Goal: Task Accomplishment & Management: Use online tool/utility

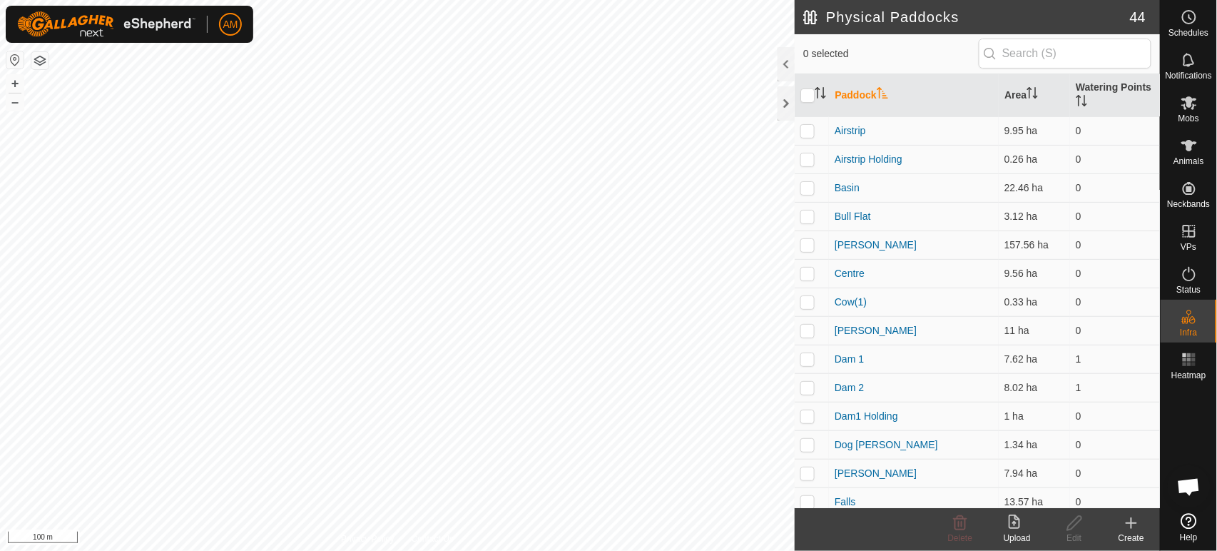
click at [1133, 527] on icon at bounding box center [1131, 522] width 17 height 17
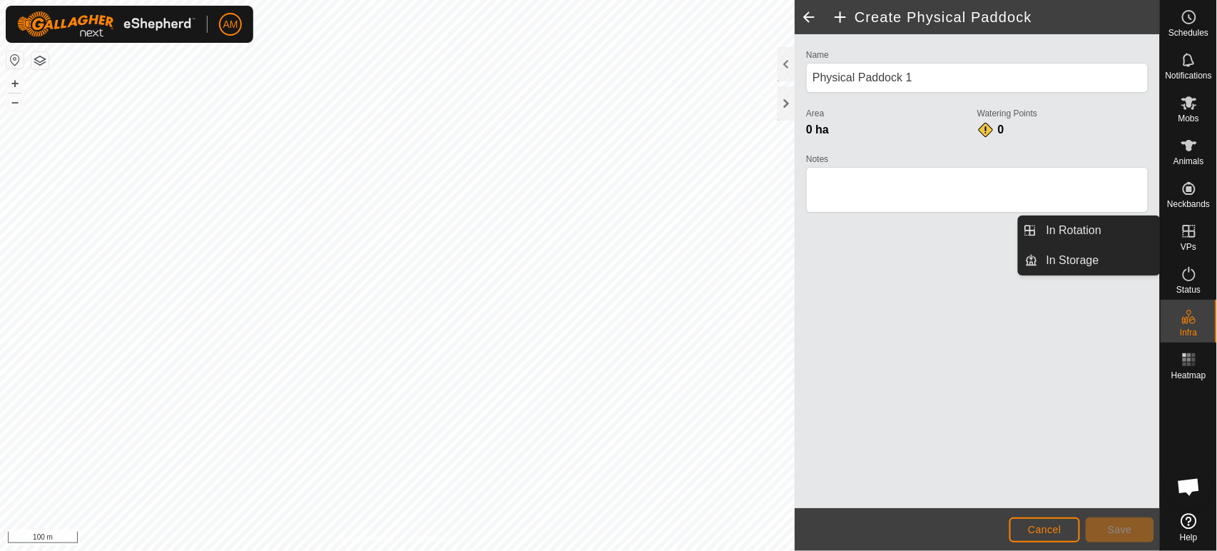
click at [1182, 244] on span "VPs" at bounding box center [1189, 247] width 16 height 9
click at [1116, 237] on link "In Rotation" at bounding box center [1099, 230] width 122 height 29
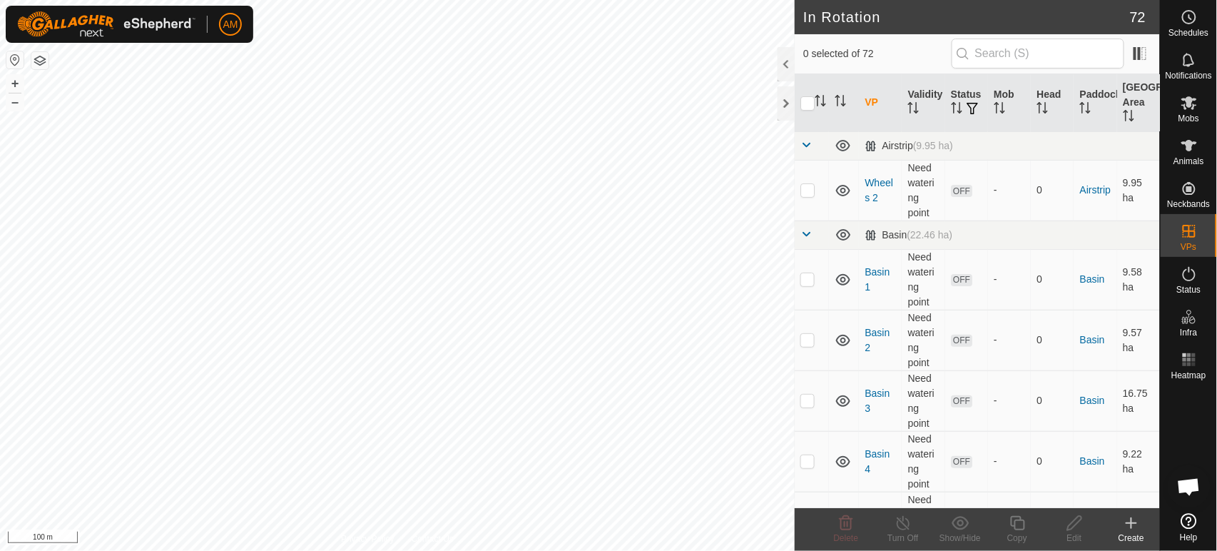
click at [1131, 520] on icon at bounding box center [1131, 523] width 0 height 10
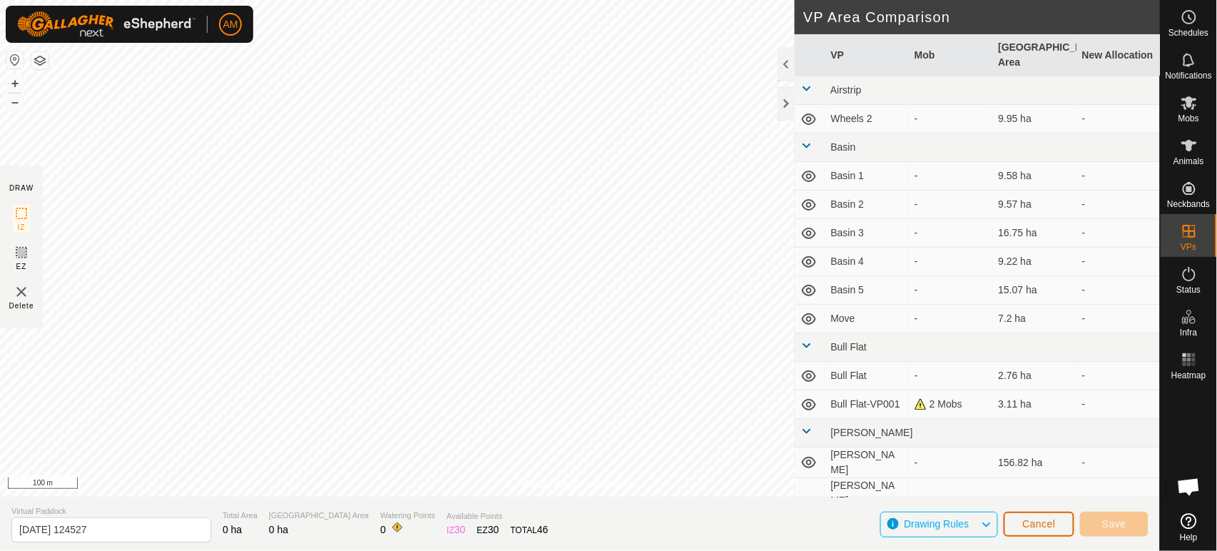
click at [1046, 534] on button "Cancel" at bounding box center [1039, 523] width 71 height 25
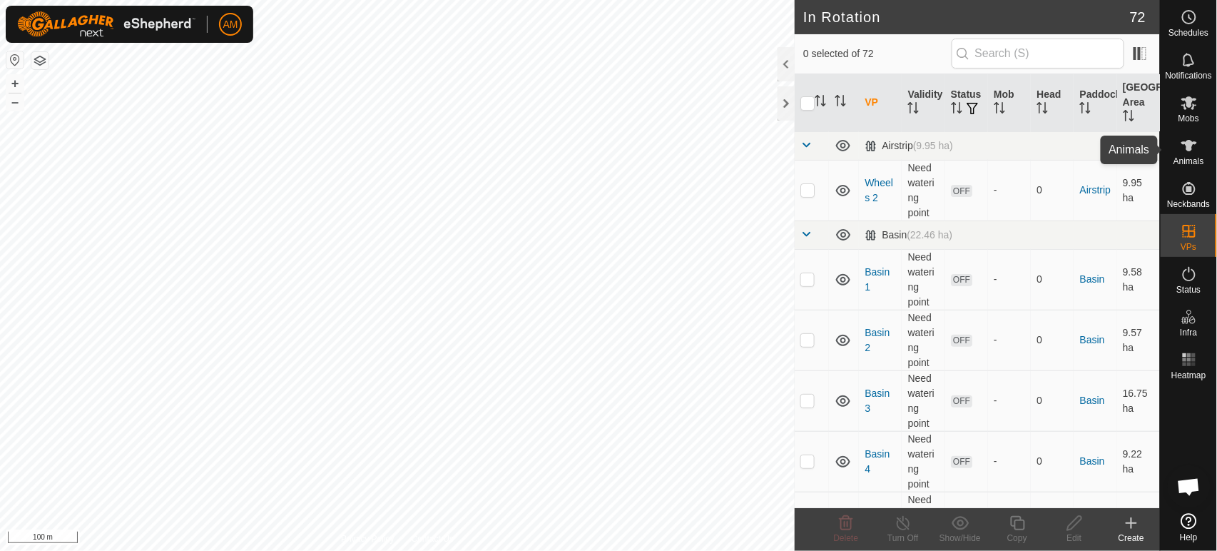
click at [1190, 153] on icon at bounding box center [1189, 145] width 17 height 17
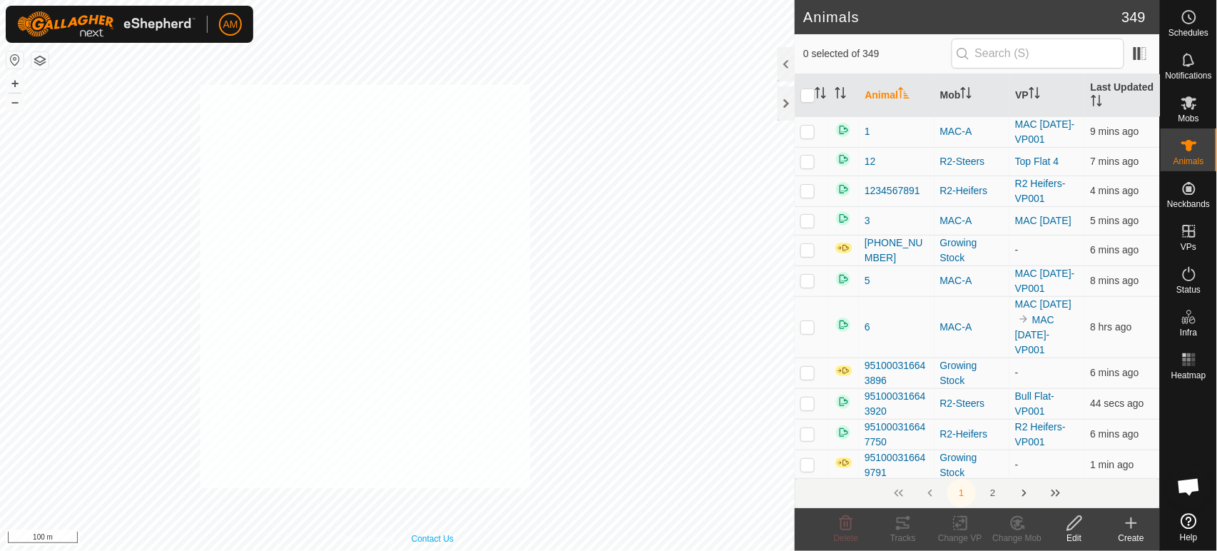
checkbox input "true"
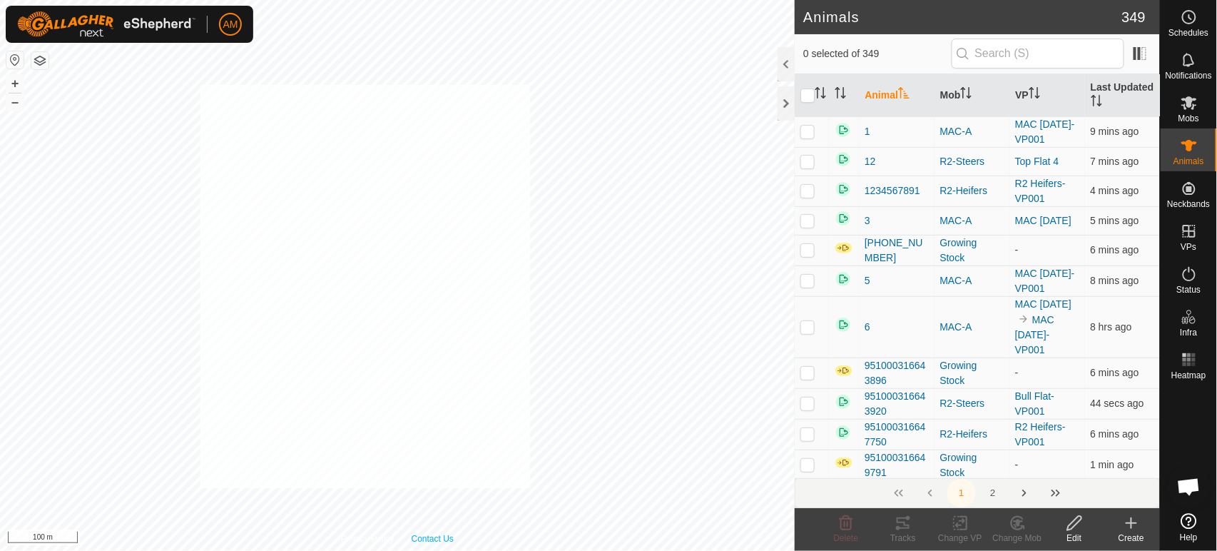
checkbox input "true"
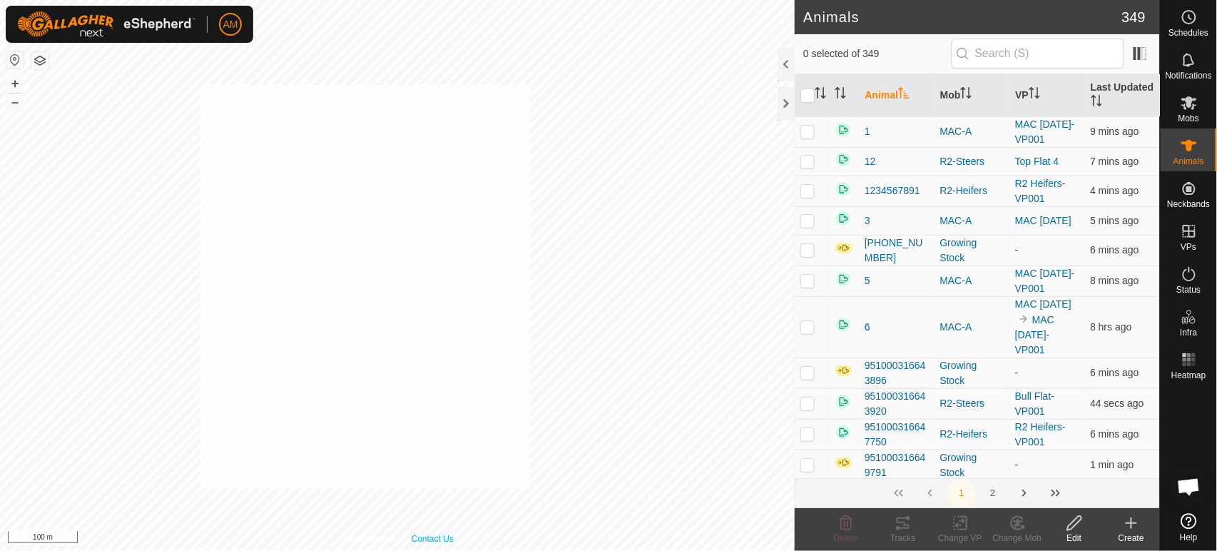
checkbox input "true"
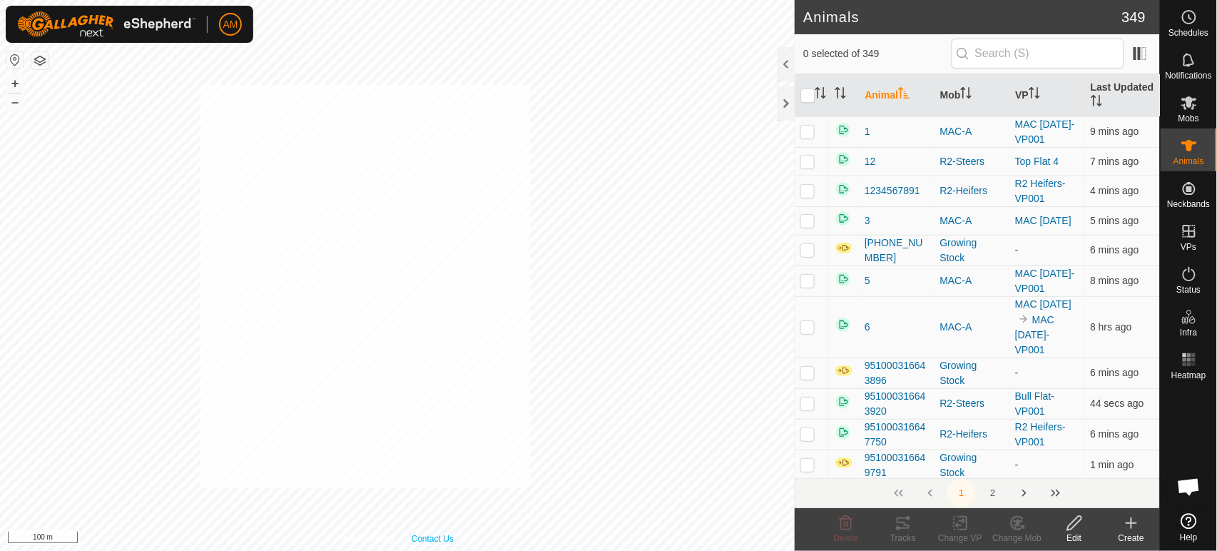
checkbox input "true"
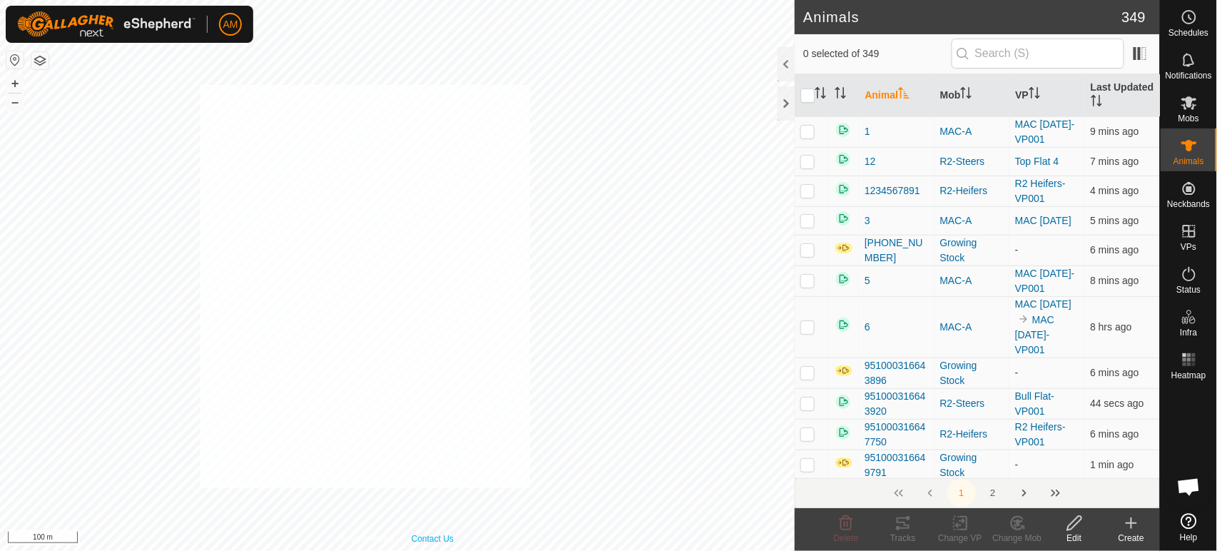
checkbox input "true"
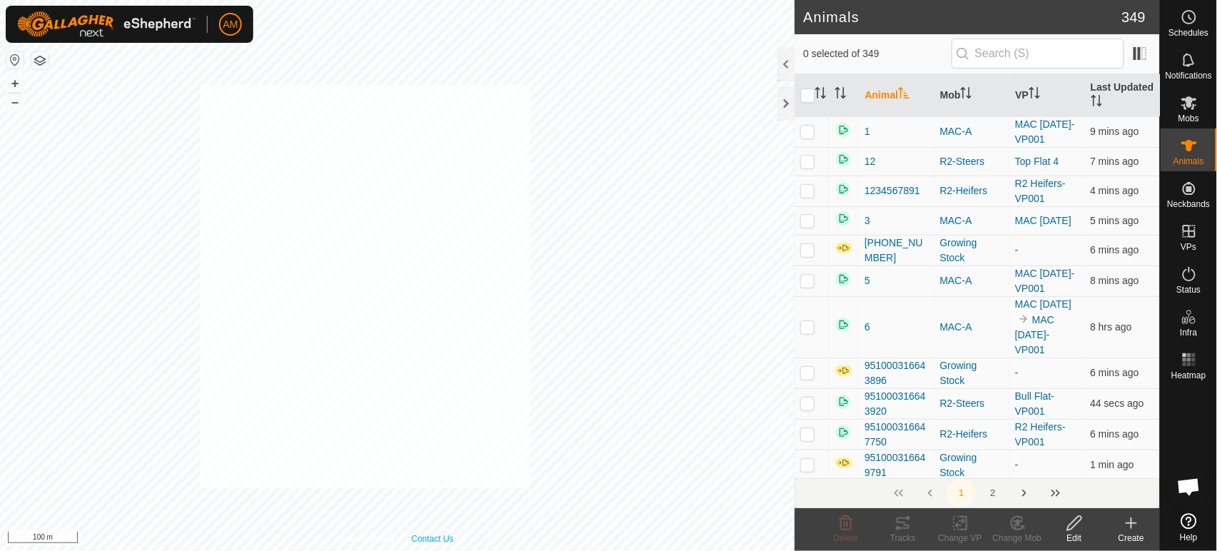
checkbox input "true"
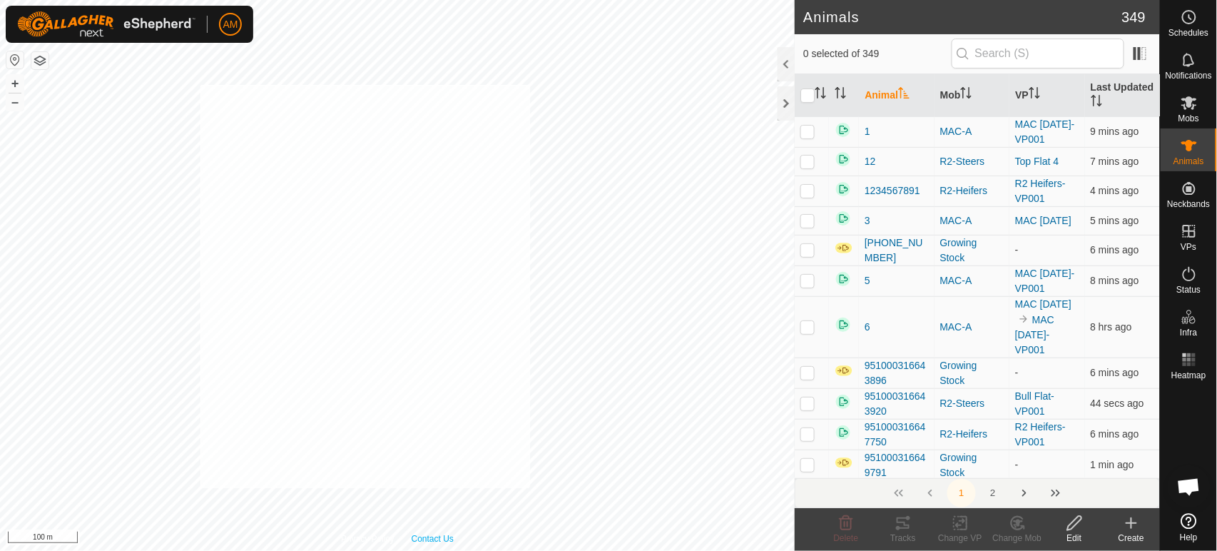
checkbox input "true"
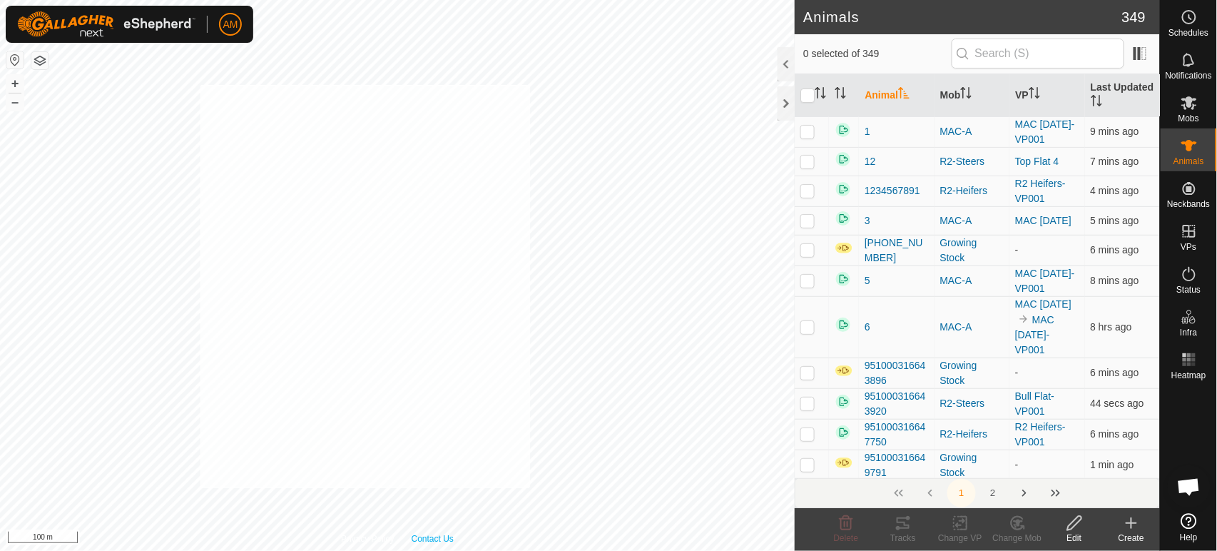
checkbox input "true"
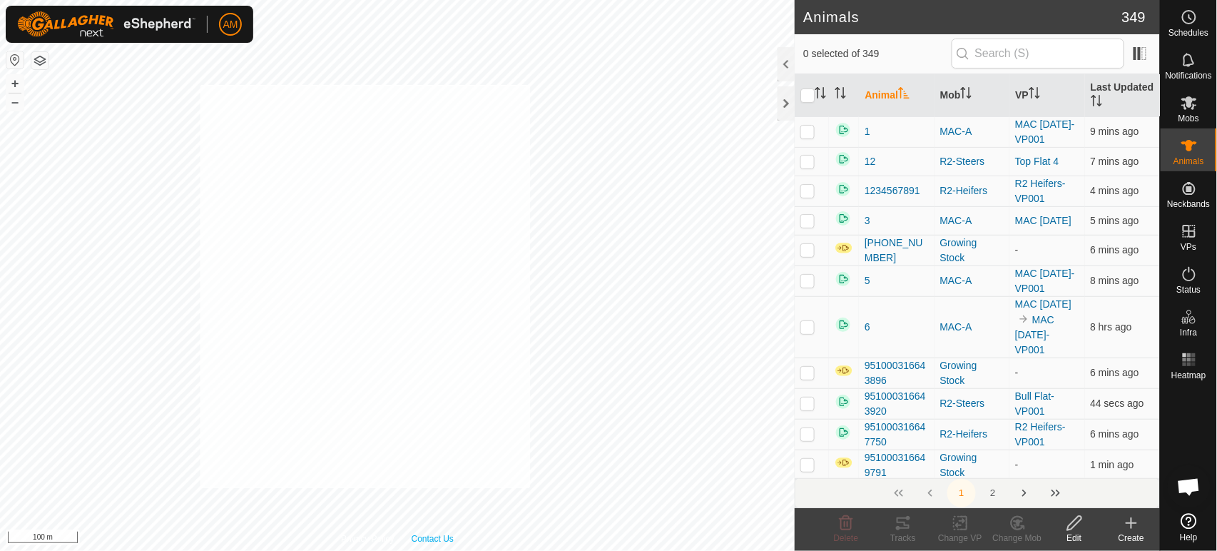
checkbox input "true"
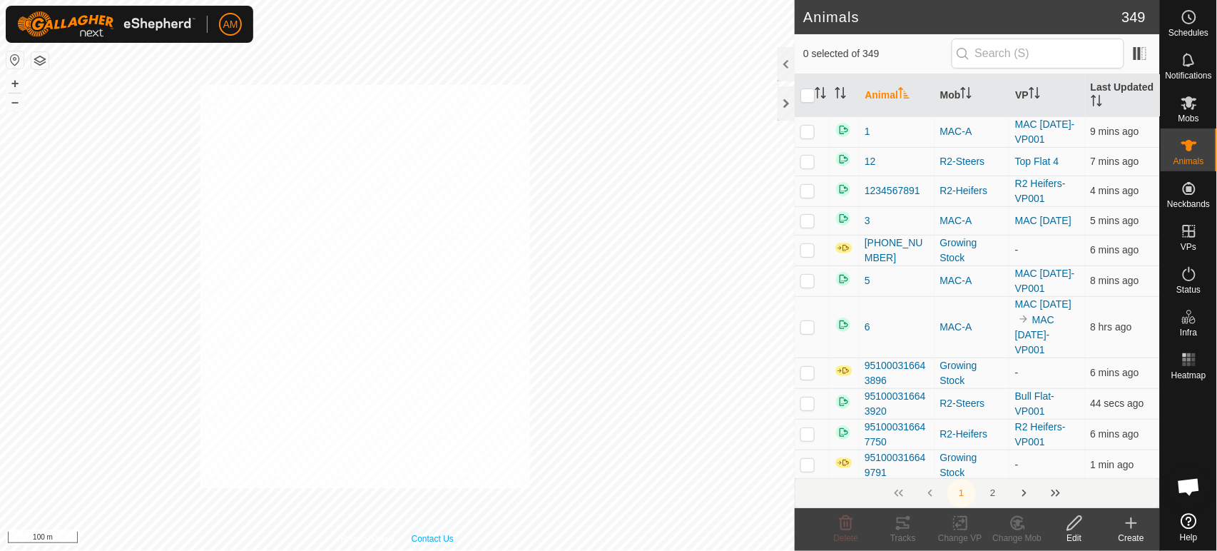
checkbox input "true"
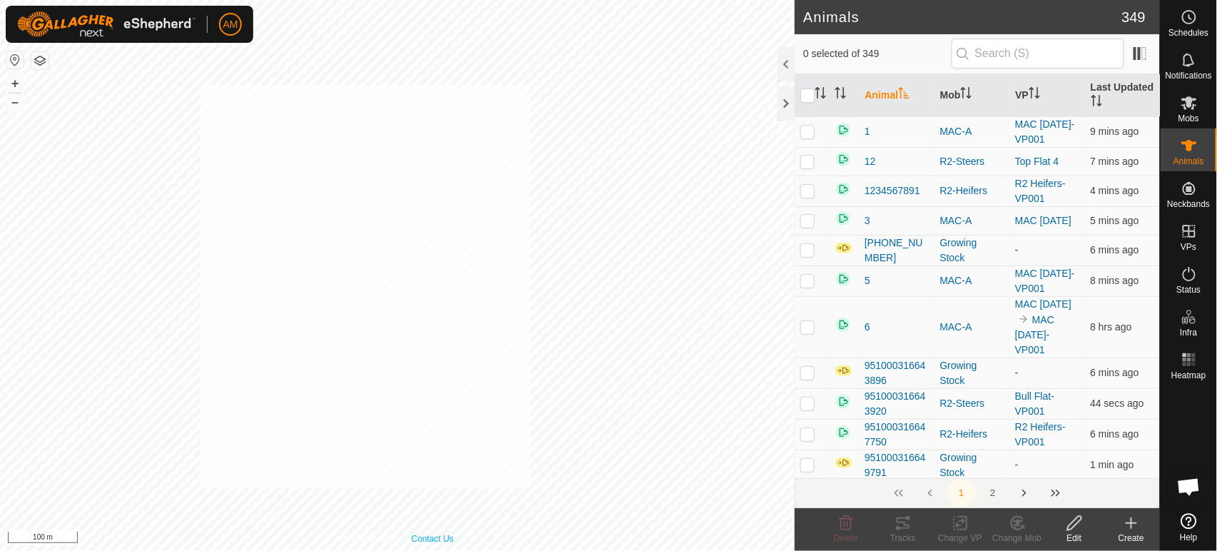
checkbox input "true"
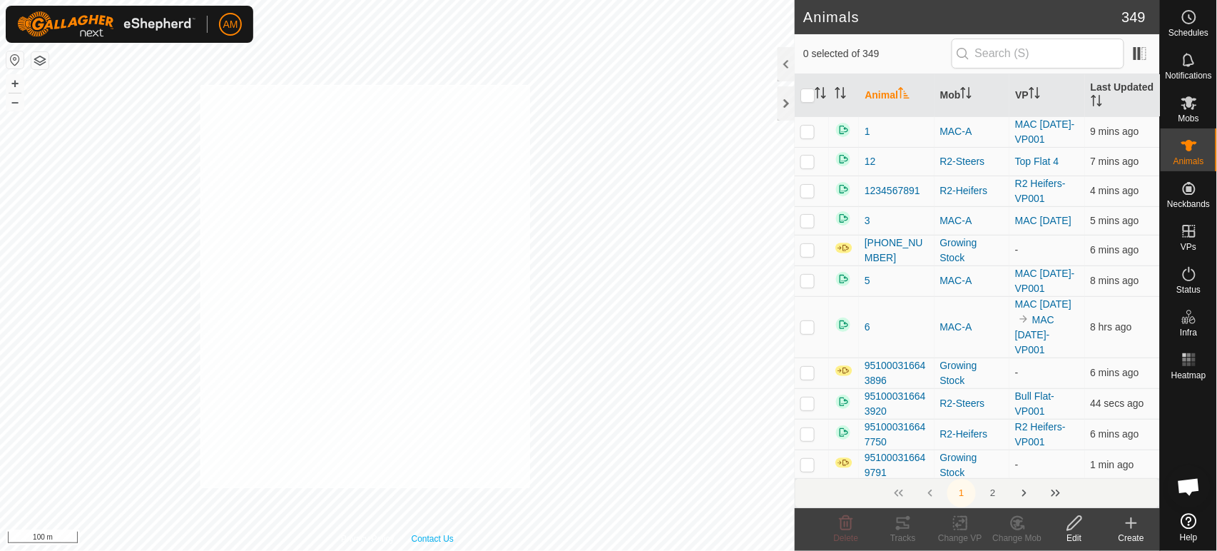
checkbox input "true"
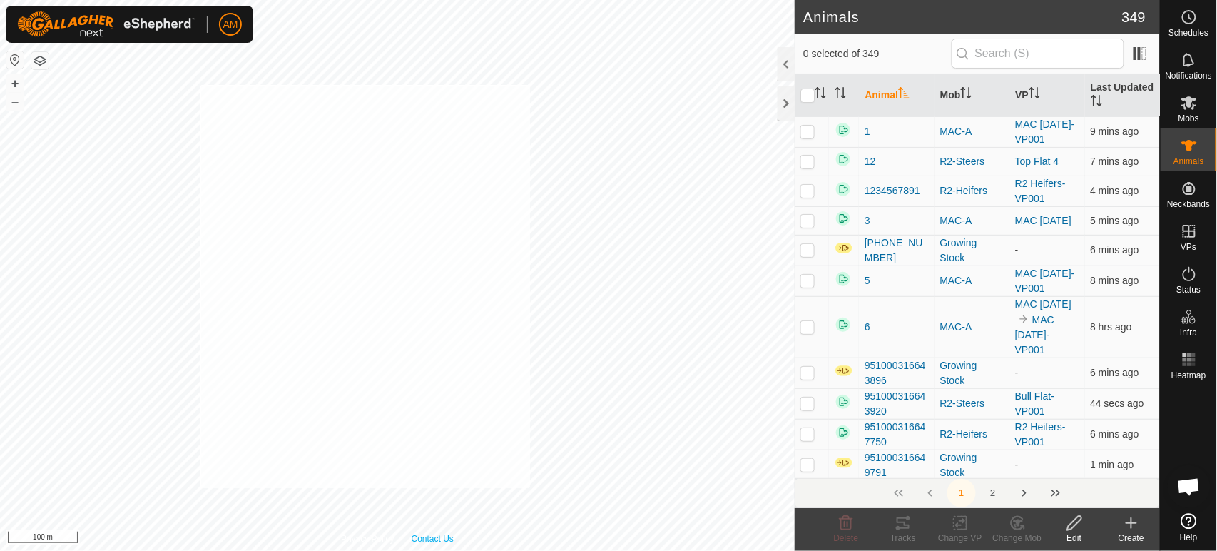
checkbox input "true"
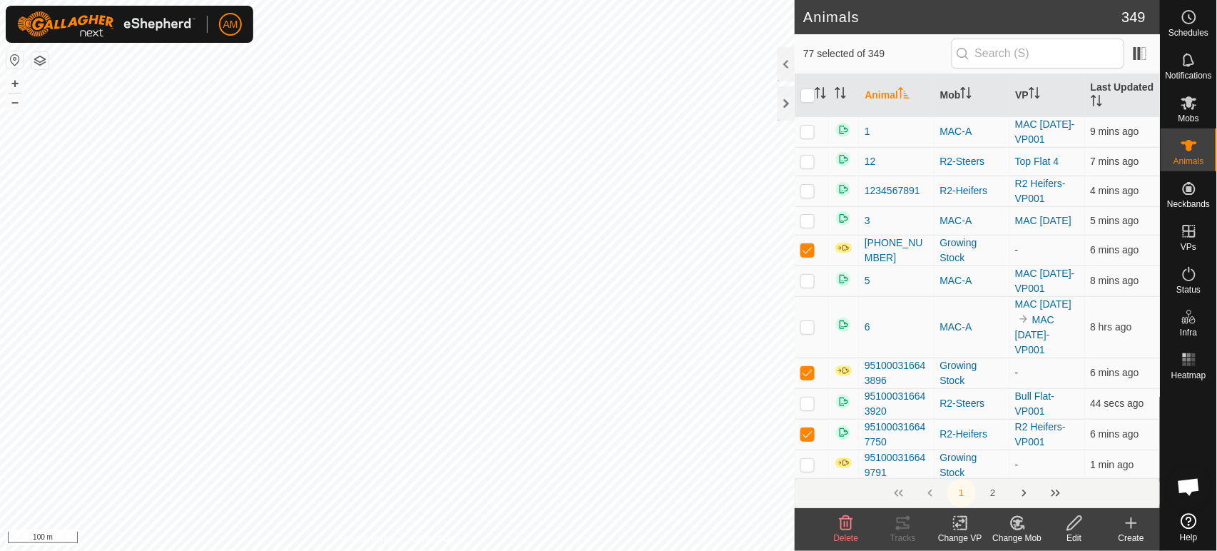
click at [969, 532] on div "Change VP" at bounding box center [960, 537] width 57 height 13
click at [979, 454] on link "Choose VP..." at bounding box center [1003, 461] width 141 height 29
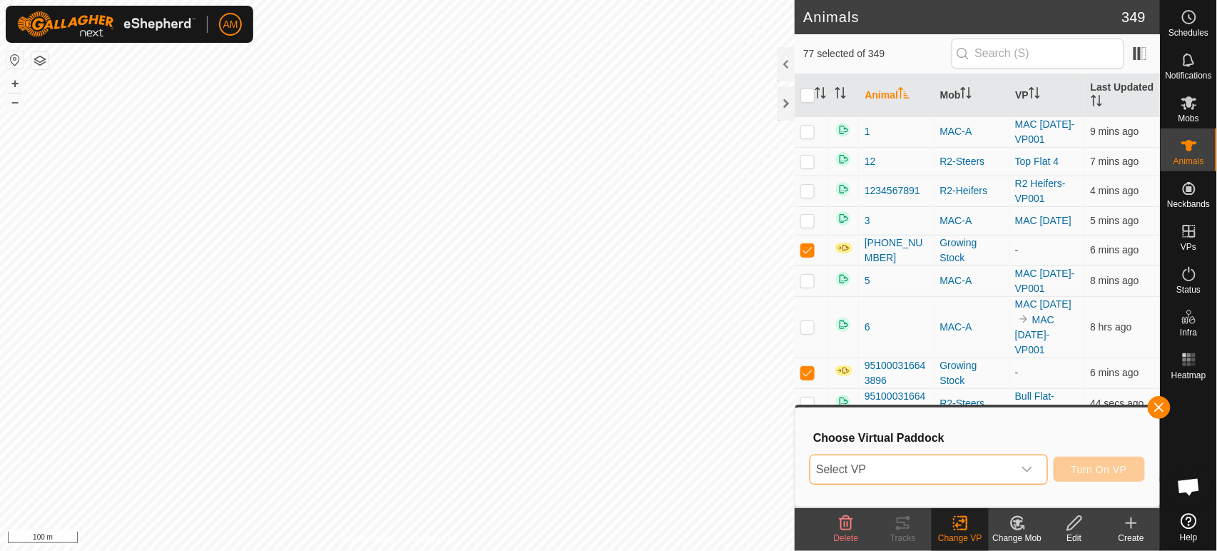
click at [937, 480] on span "Select VP" at bounding box center [911, 469] width 202 height 29
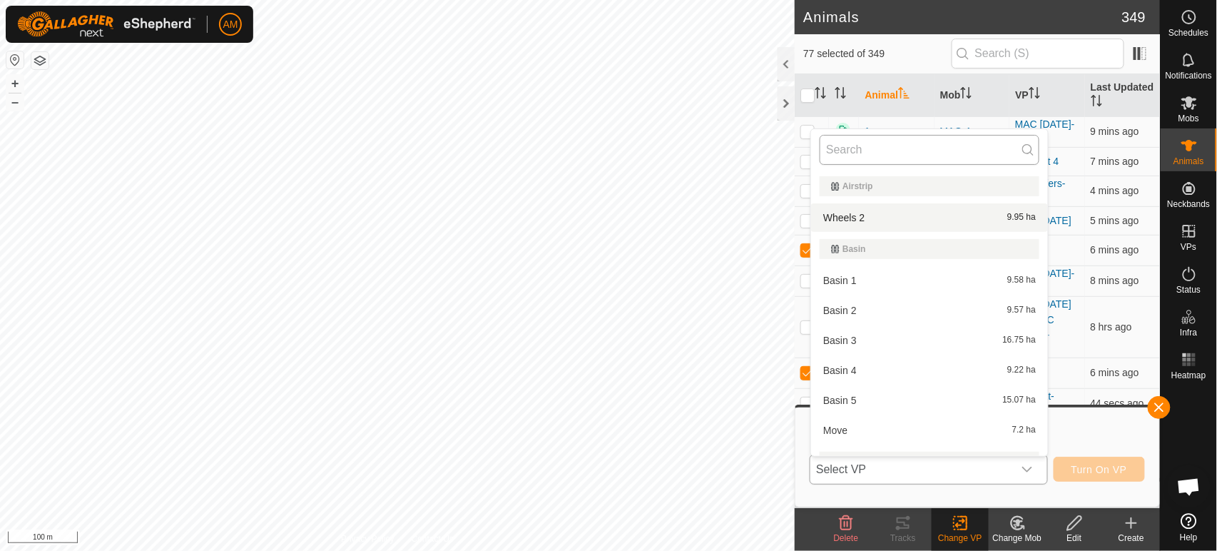
click at [861, 151] on input "text" at bounding box center [930, 150] width 220 height 30
type input "s"
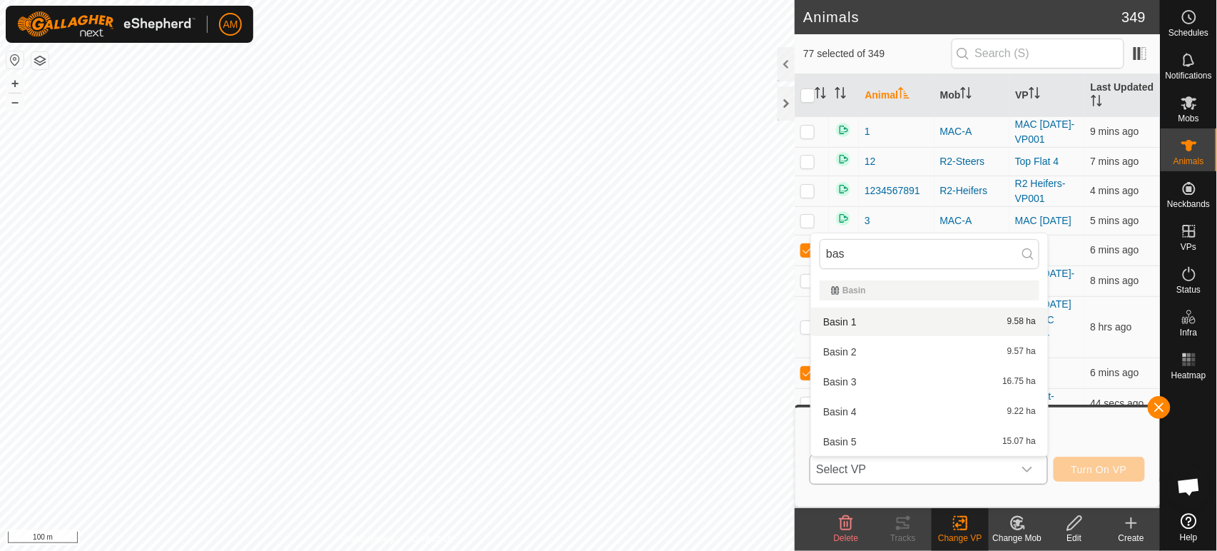
type input "bas"
click at [869, 320] on li "Basin 1 9.58 ha" at bounding box center [929, 321] width 237 height 29
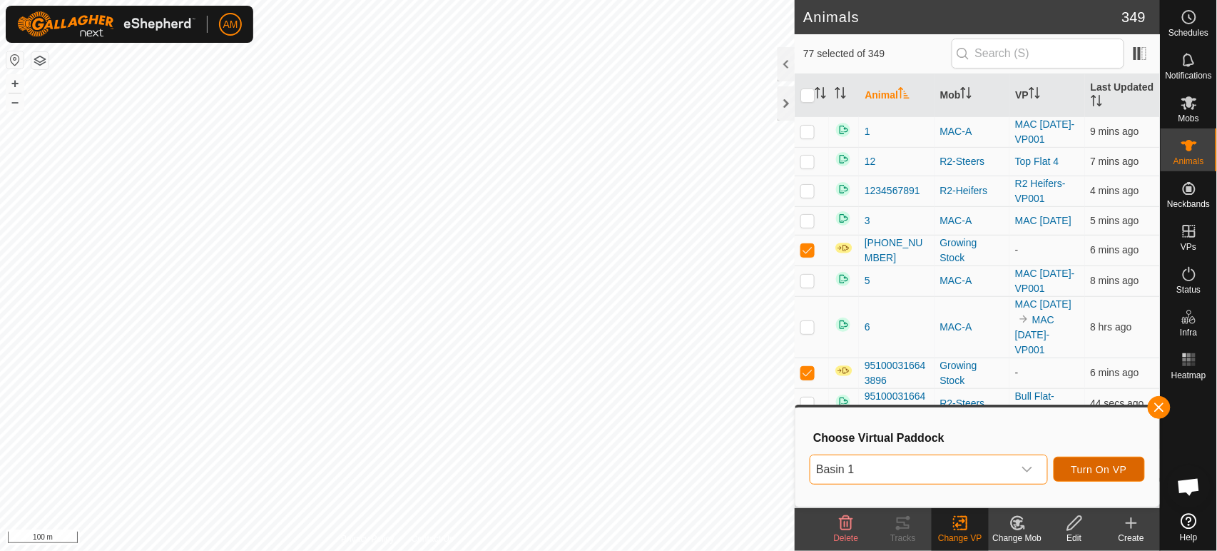
click at [1108, 472] on span "Turn On VP" at bounding box center [1099, 469] width 56 height 11
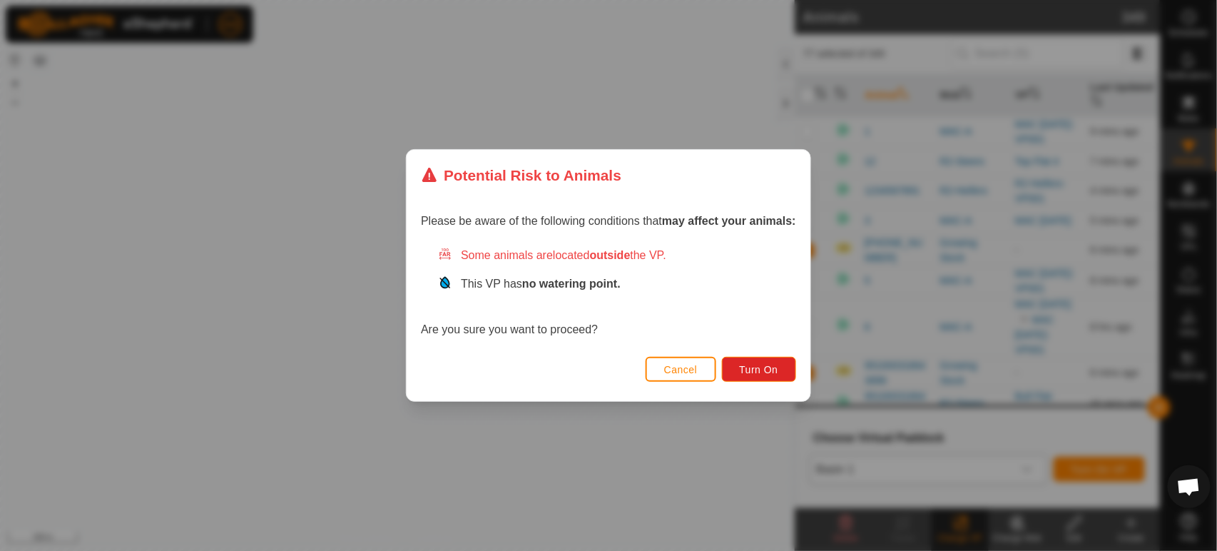
click at [735, 351] on div "Please be aware of the following conditions that may affect your animals: Some …" at bounding box center [609, 276] width 404 height 151
click at [733, 364] on button "Turn On" at bounding box center [759, 369] width 74 height 25
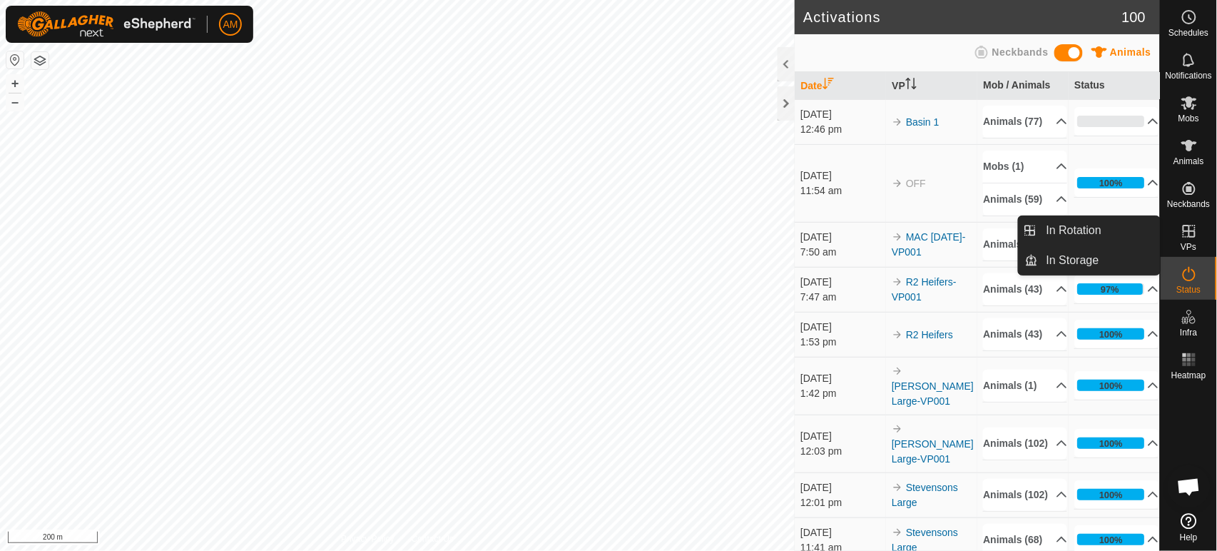
click at [1129, 233] on link "In Rotation" at bounding box center [1099, 230] width 122 height 29
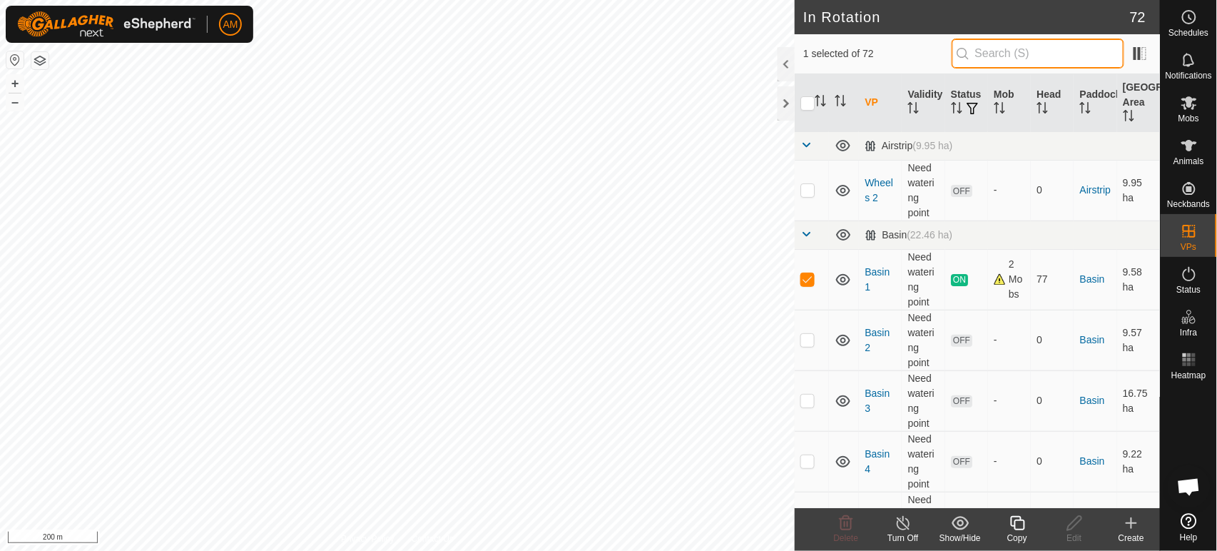
click at [1026, 53] on input "text" at bounding box center [1038, 54] width 173 height 30
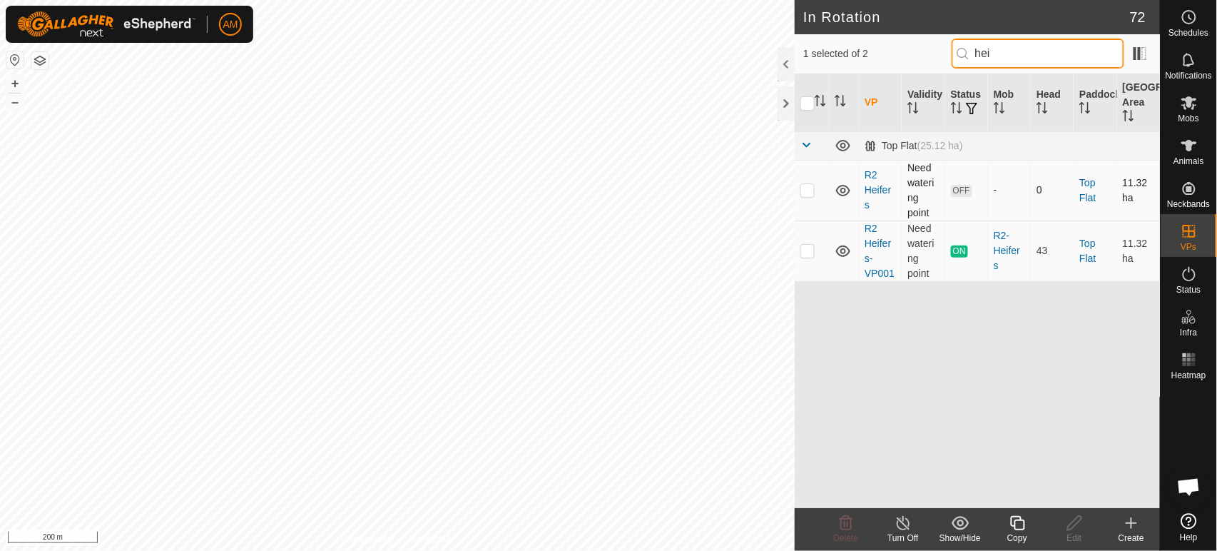
type input "hei"
click at [799, 185] on td at bounding box center [812, 190] width 34 height 61
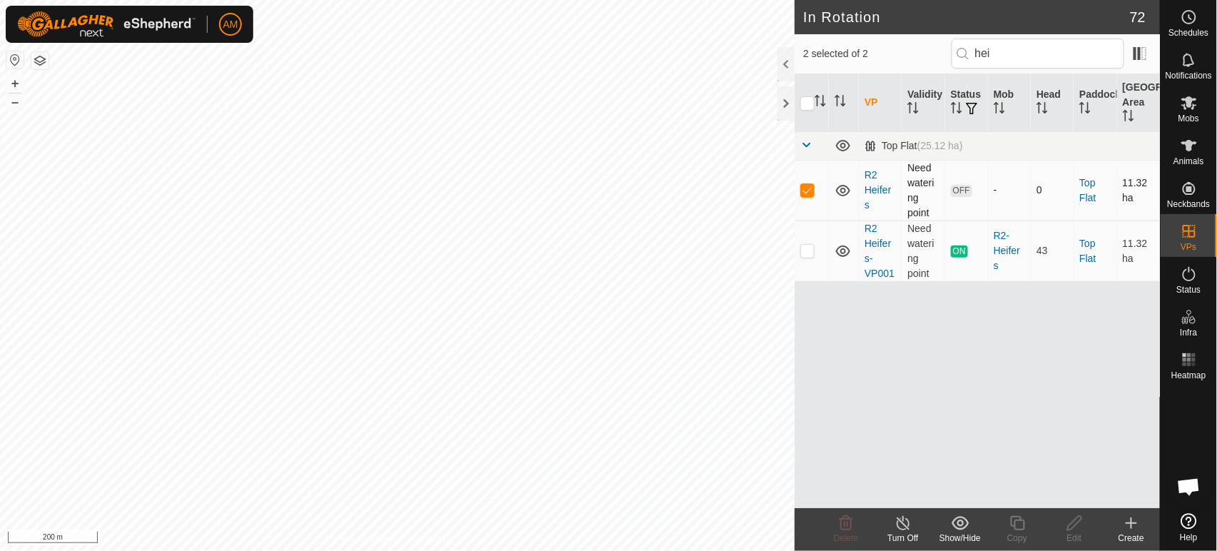
click at [811, 194] on p-checkbox at bounding box center [807, 189] width 14 height 11
checkbox input "false"
click at [810, 104] on input "checkbox" at bounding box center [807, 103] width 14 height 14
checkbox input "true"
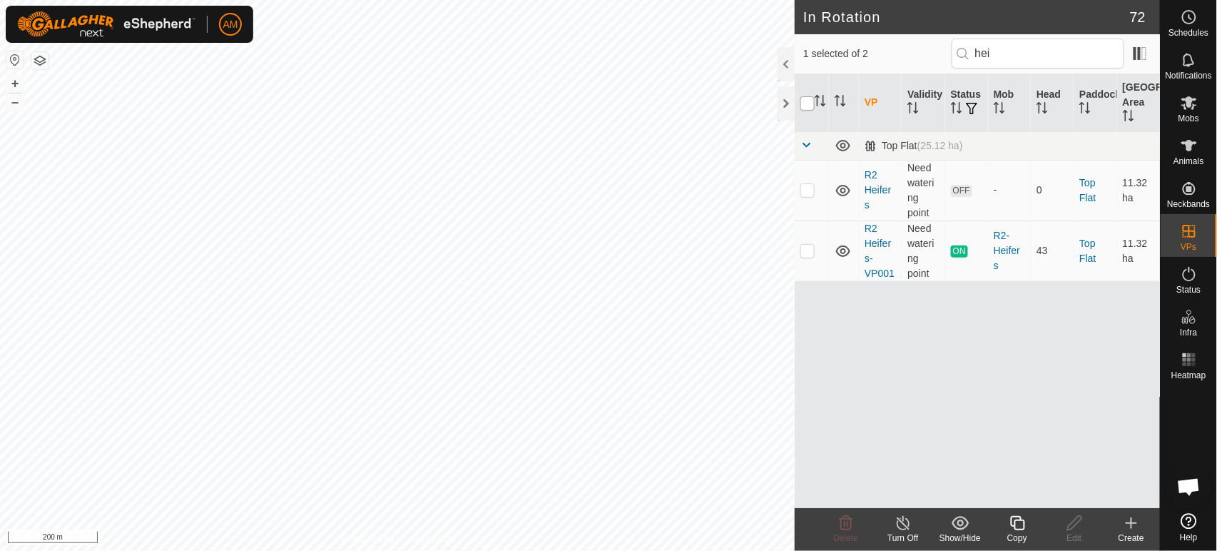
checkbox input "true"
click at [810, 104] on input "checkbox" at bounding box center [807, 103] width 14 height 14
checkbox input "true"
click at [807, 191] on p-checkbox at bounding box center [807, 189] width 14 height 11
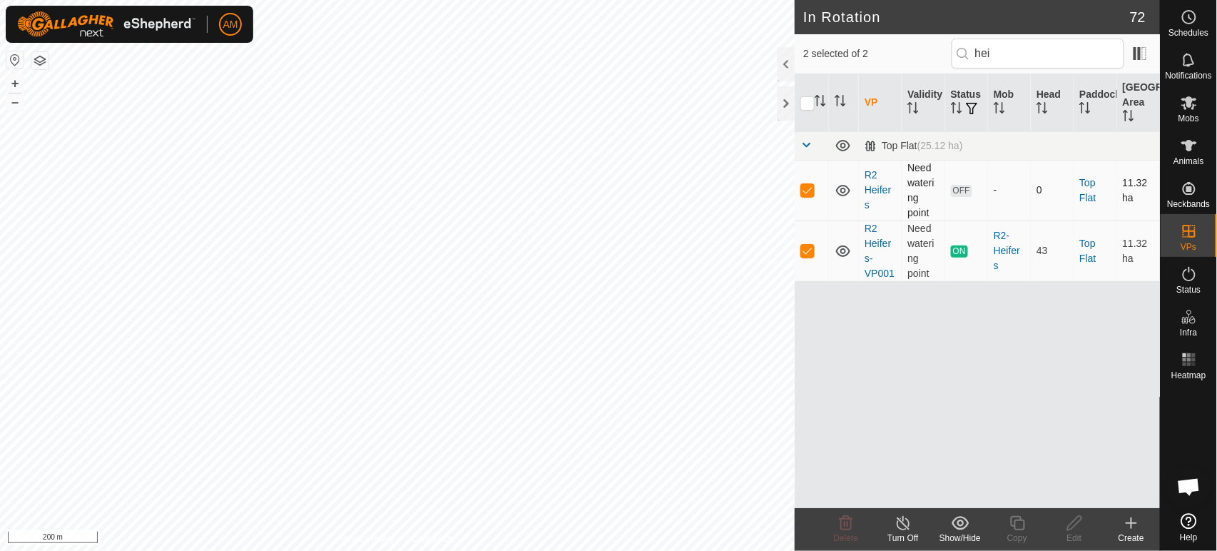
checkbox input "false"
click at [815, 252] on td at bounding box center [812, 250] width 34 height 61
checkbox input "false"
click at [809, 193] on p-checkbox at bounding box center [807, 189] width 14 height 11
checkbox input "true"
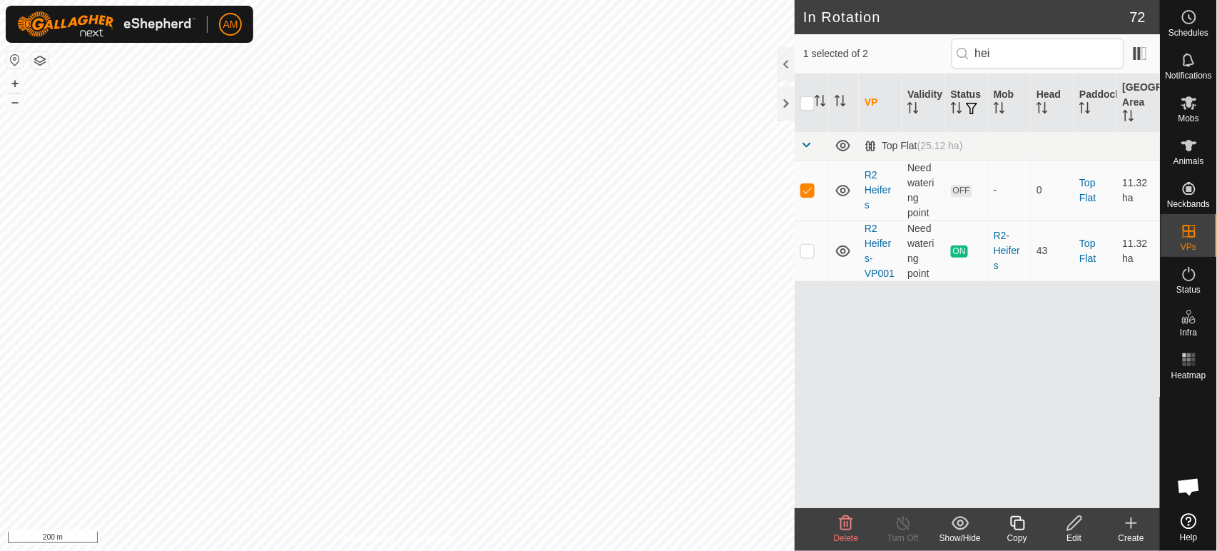
click at [1022, 524] on icon at bounding box center [1018, 522] width 18 height 17
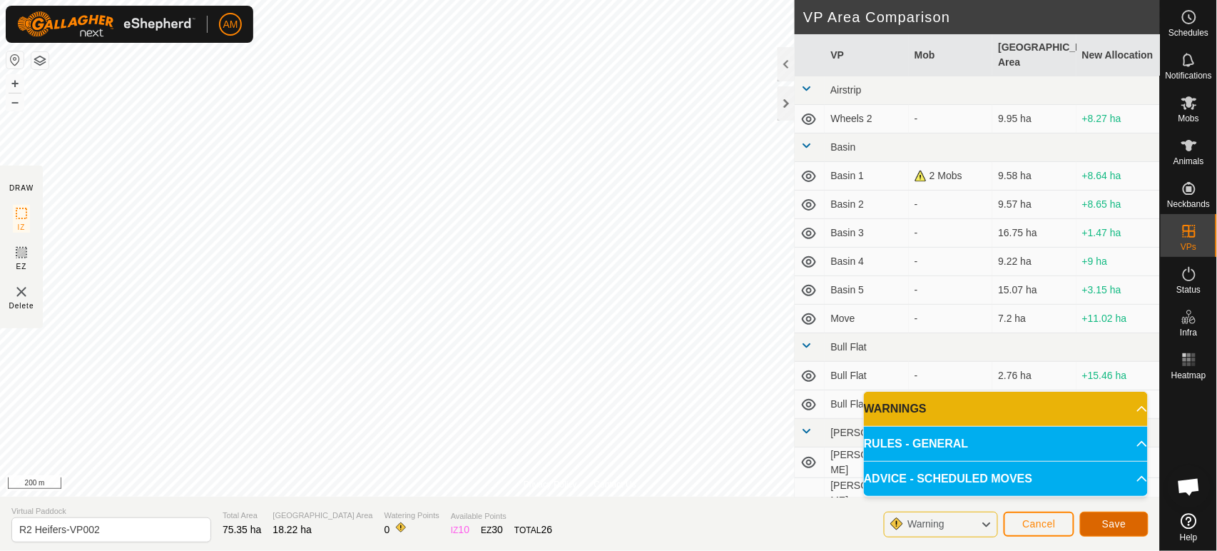
click at [1115, 514] on button "Save" at bounding box center [1114, 523] width 68 height 25
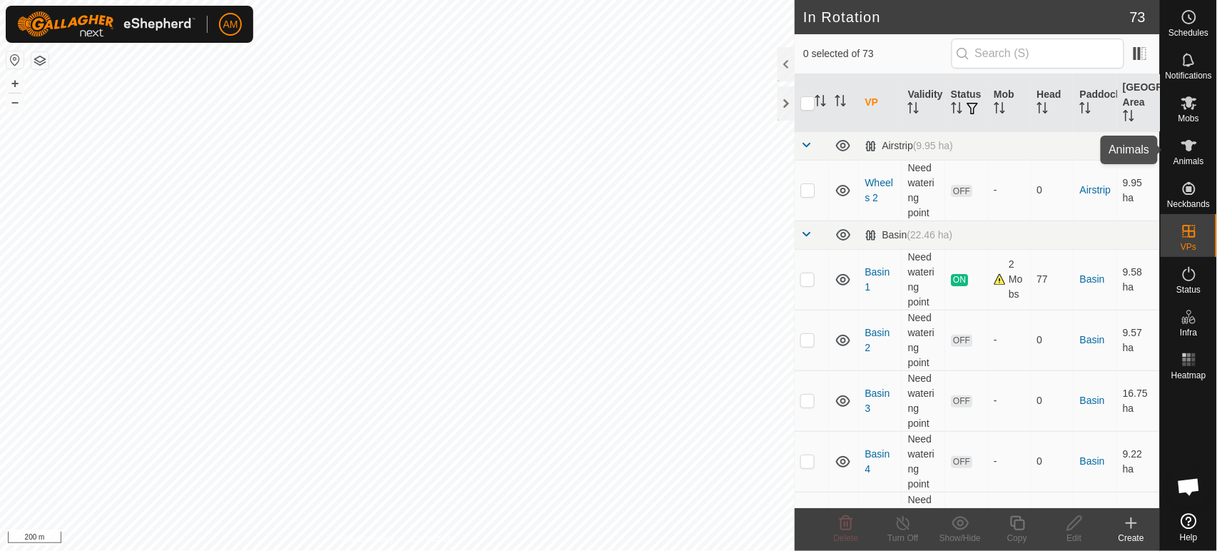
click at [1181, 147] on icon at bounding box center [1189, 145] width 17 height 17
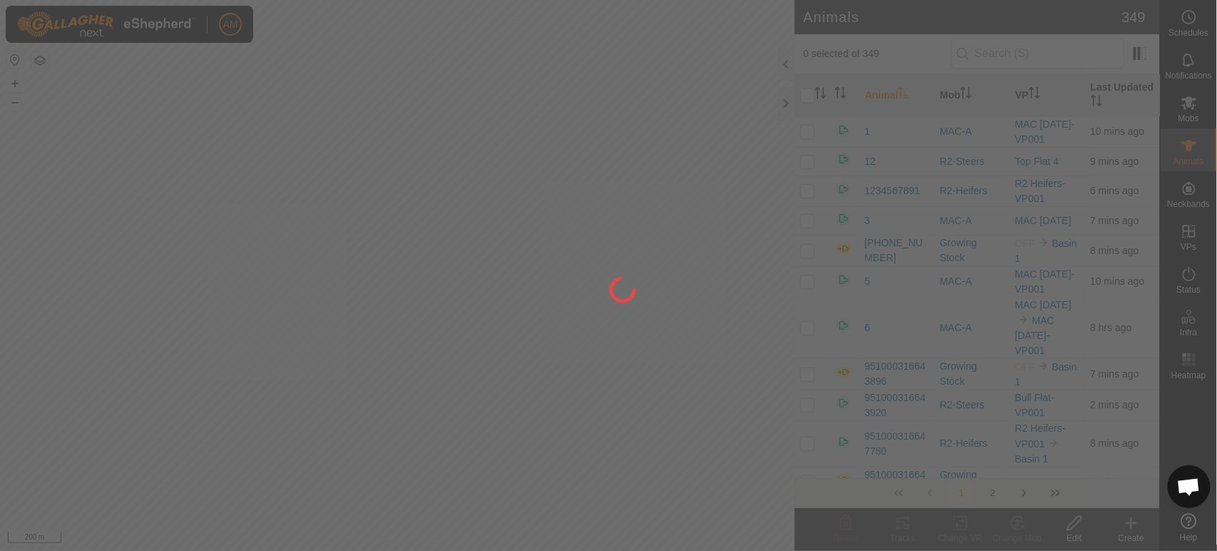
click at [208, 379] on div "AM Schedules Notifications Mobs Animals Neckbands VPs Status Infra Heatmap Help…" at bounding box center [608, 275] width 1217 height 551
checkbox input "true"
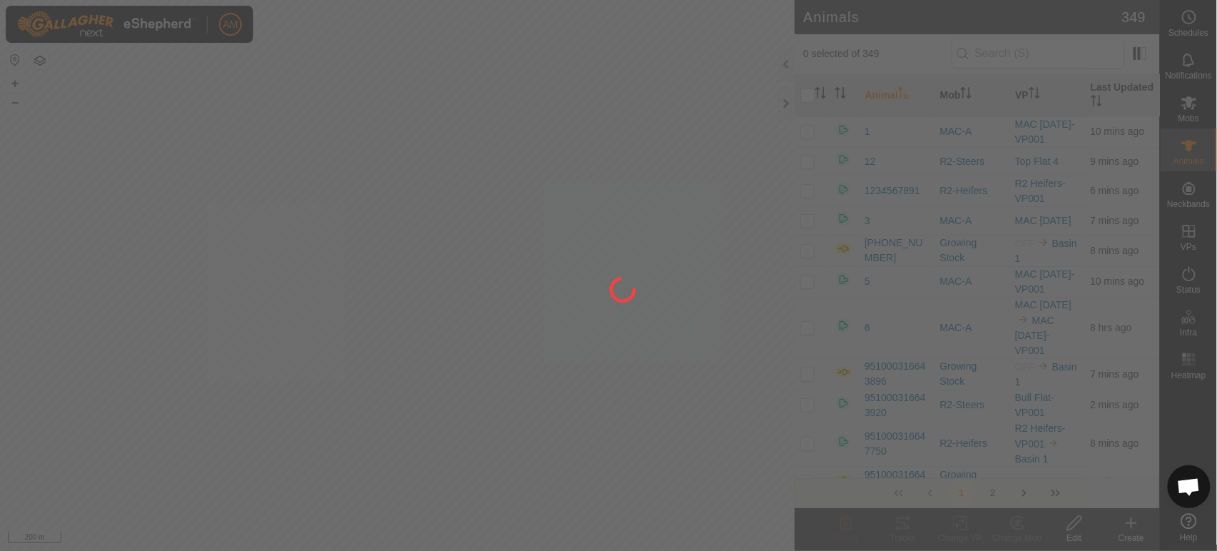
checkbox input "true"
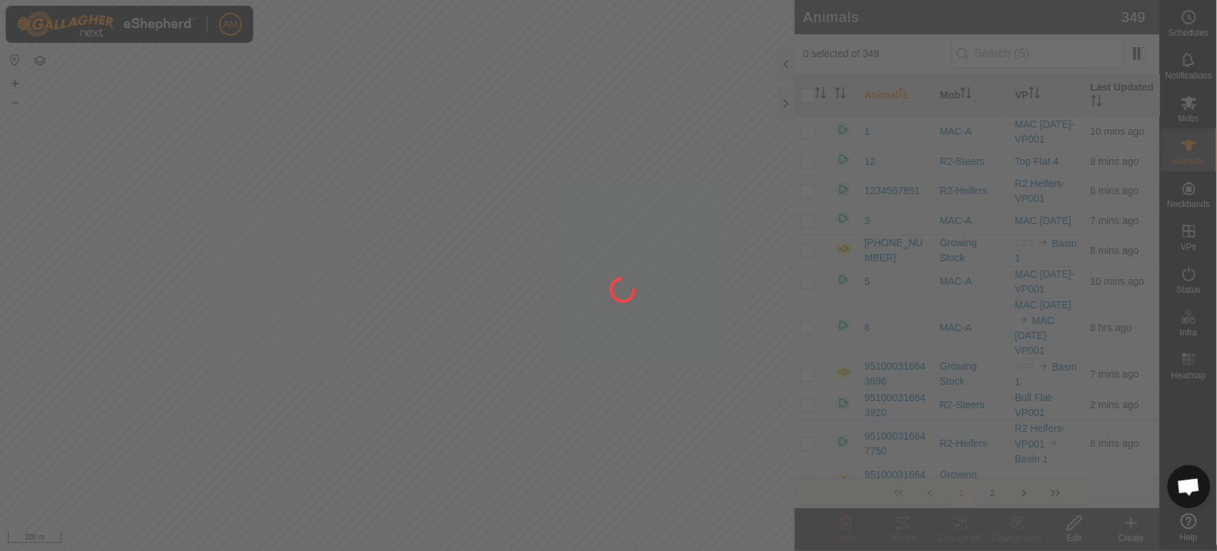
checkbox input "true"
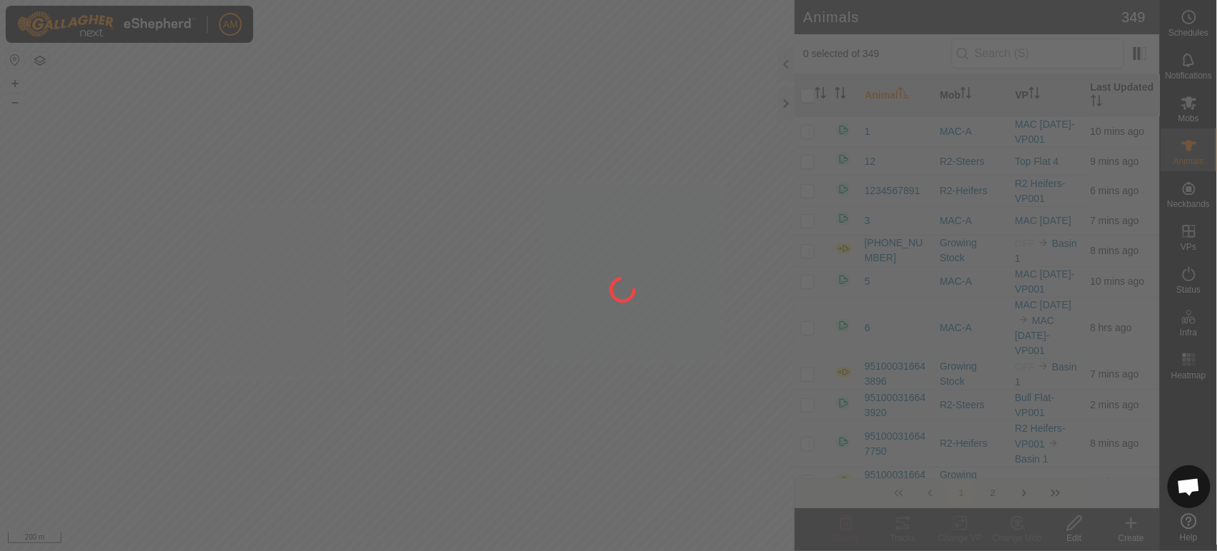
checkbox input "true"
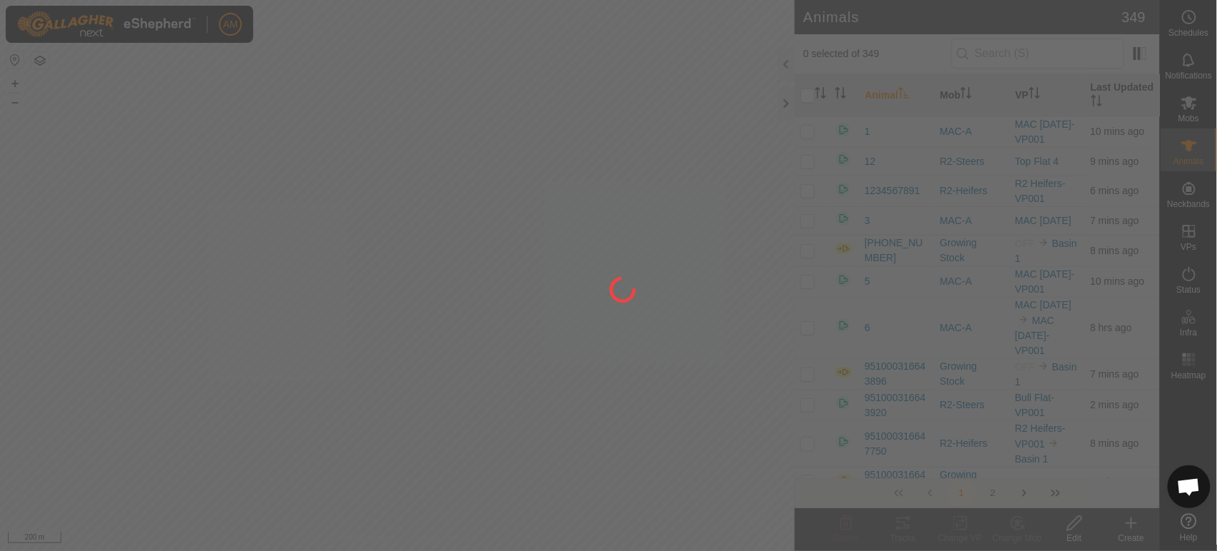
checkbox input "true"
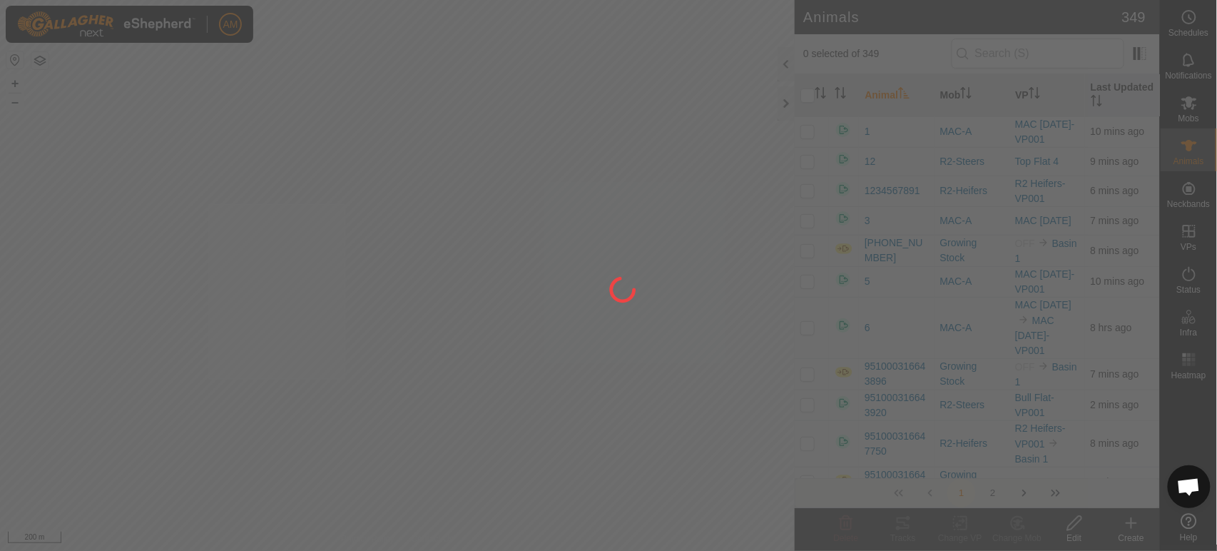
checkbox input "true"
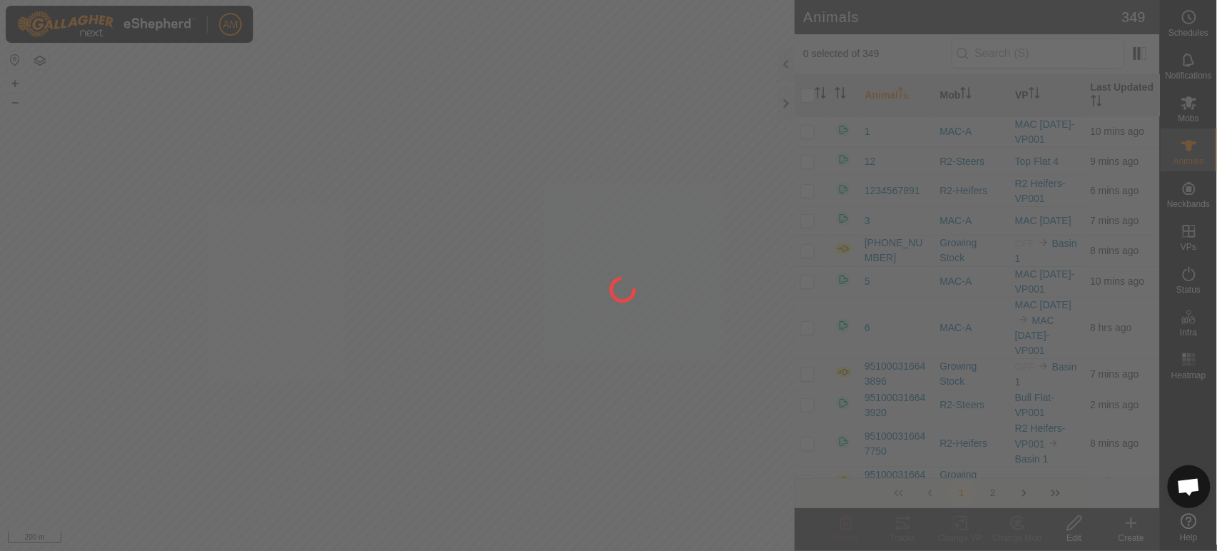
checkbox input "true"
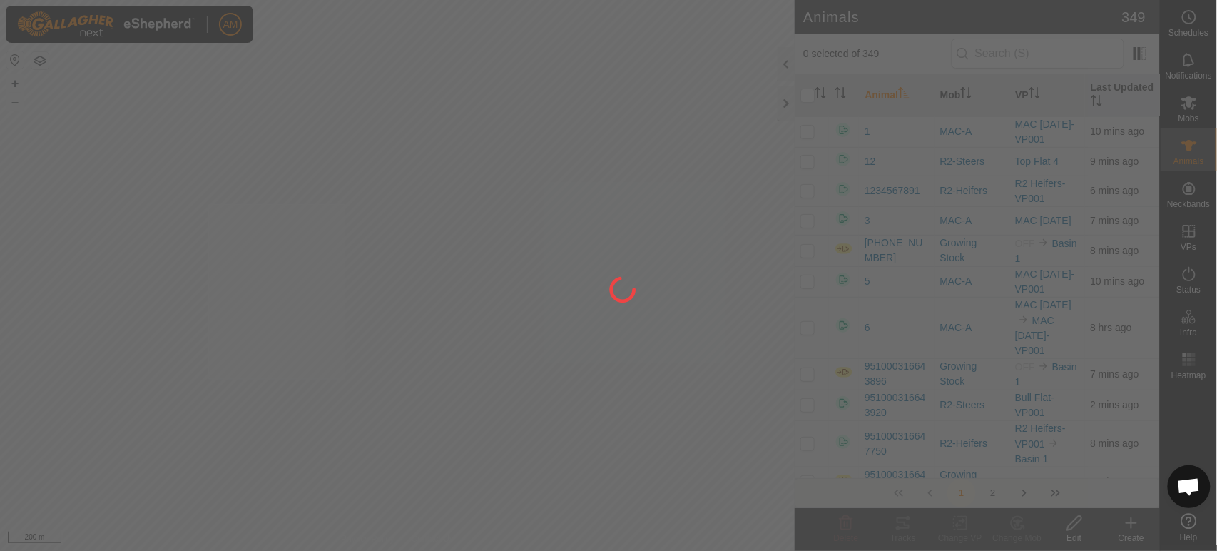
checkbox input "true"
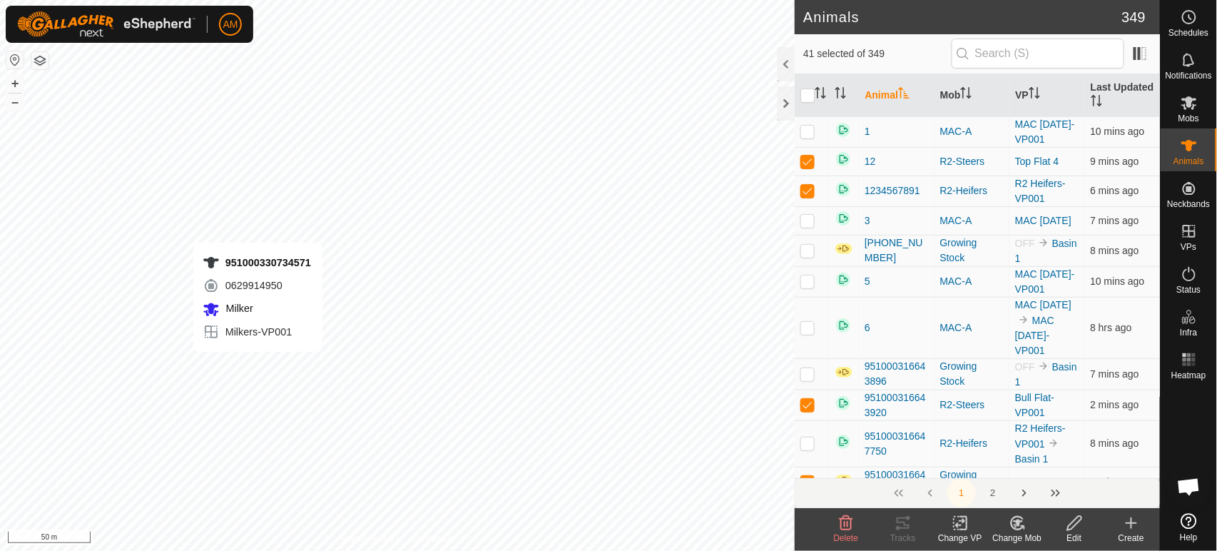
checkbox input "false"
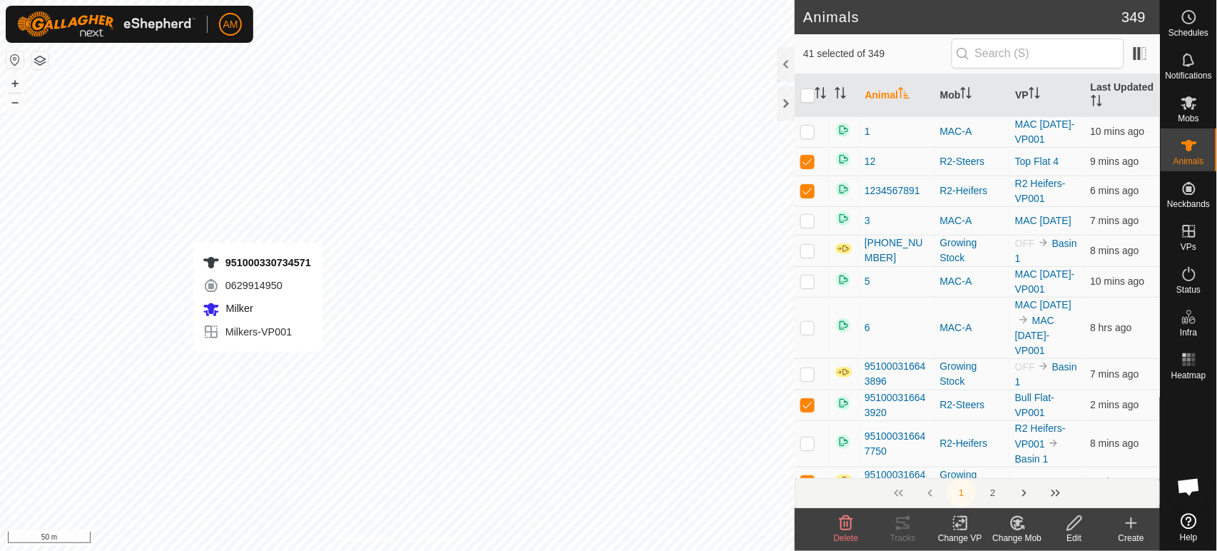
checkbox input "false"
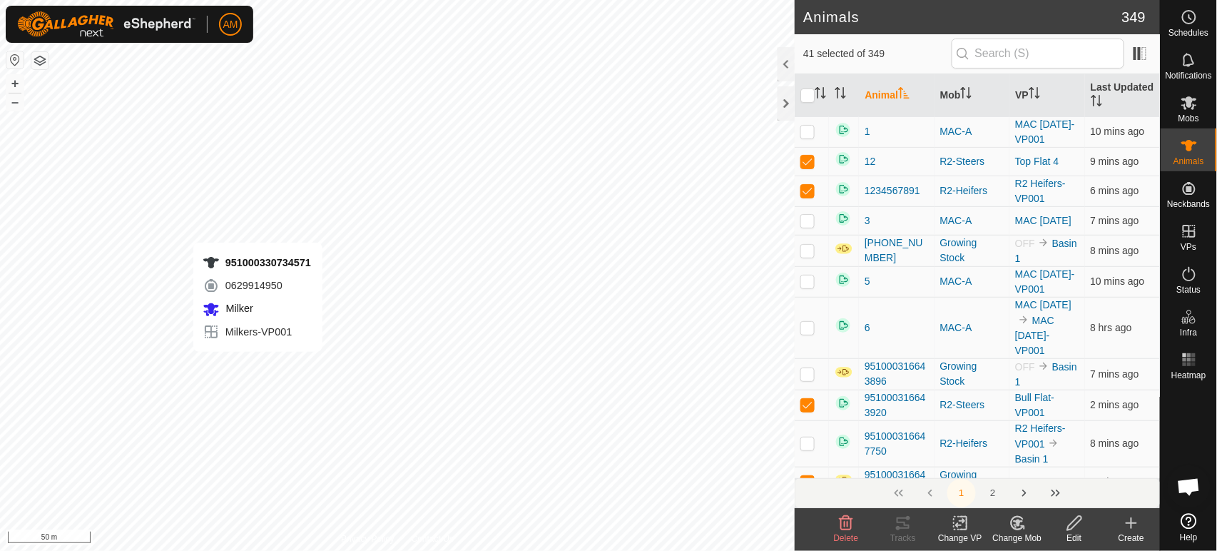
checkbox input "false"
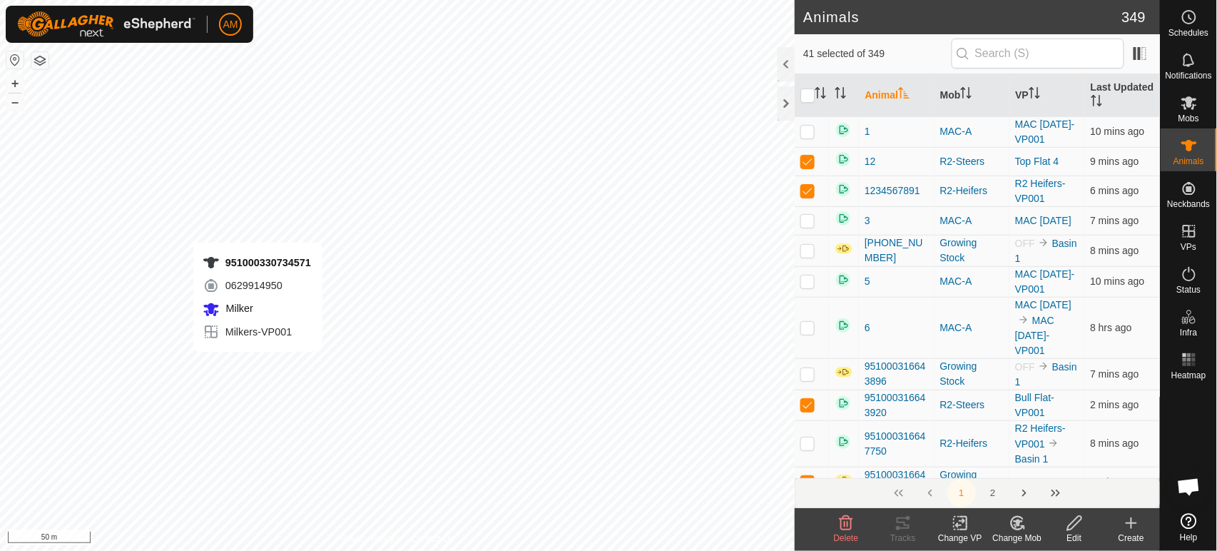
checkbox input "false"
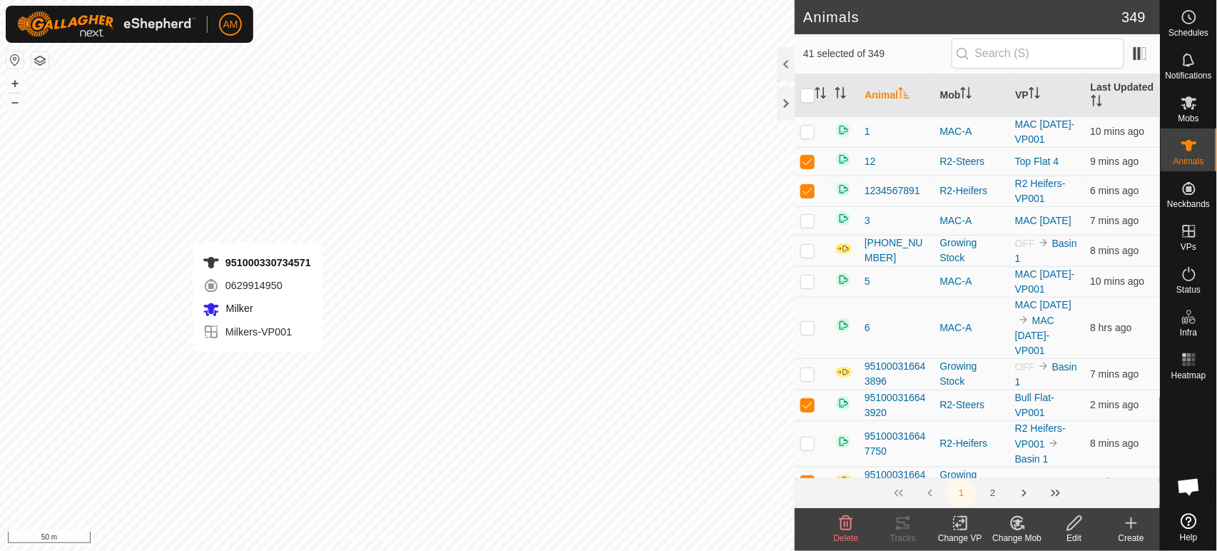
checkbox input "false"
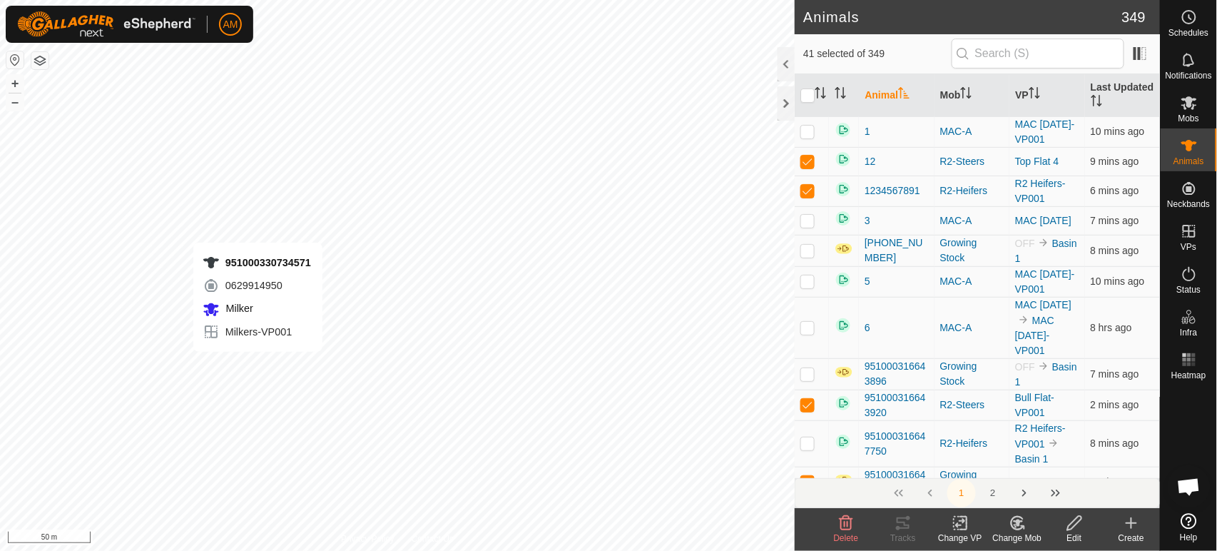
checkbox input "false"
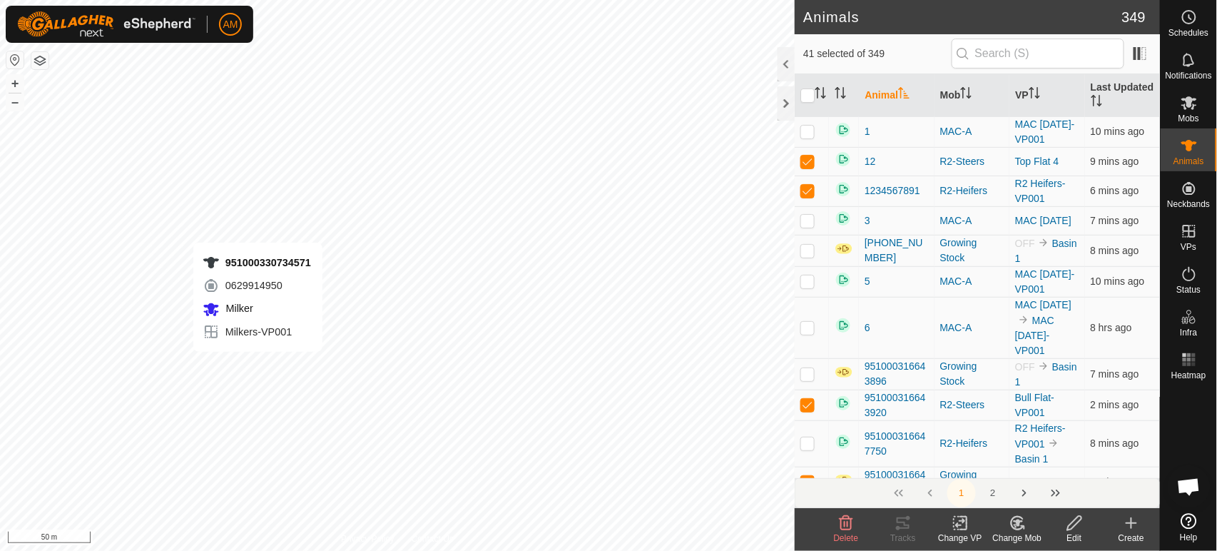
checkbox input "false"
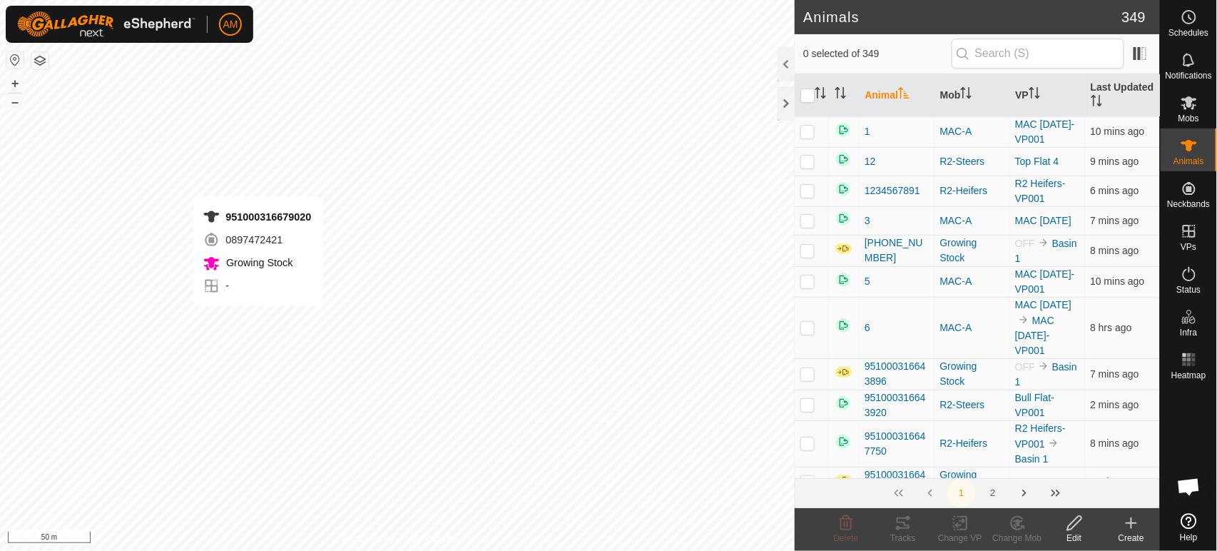
checkbox input "true"
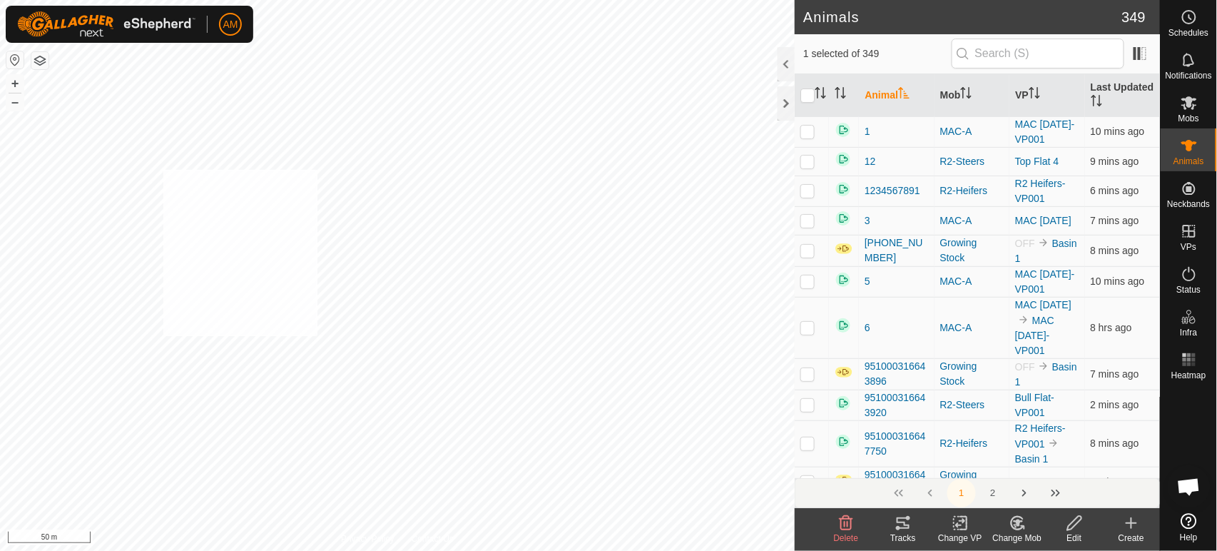
checkbox input "true"
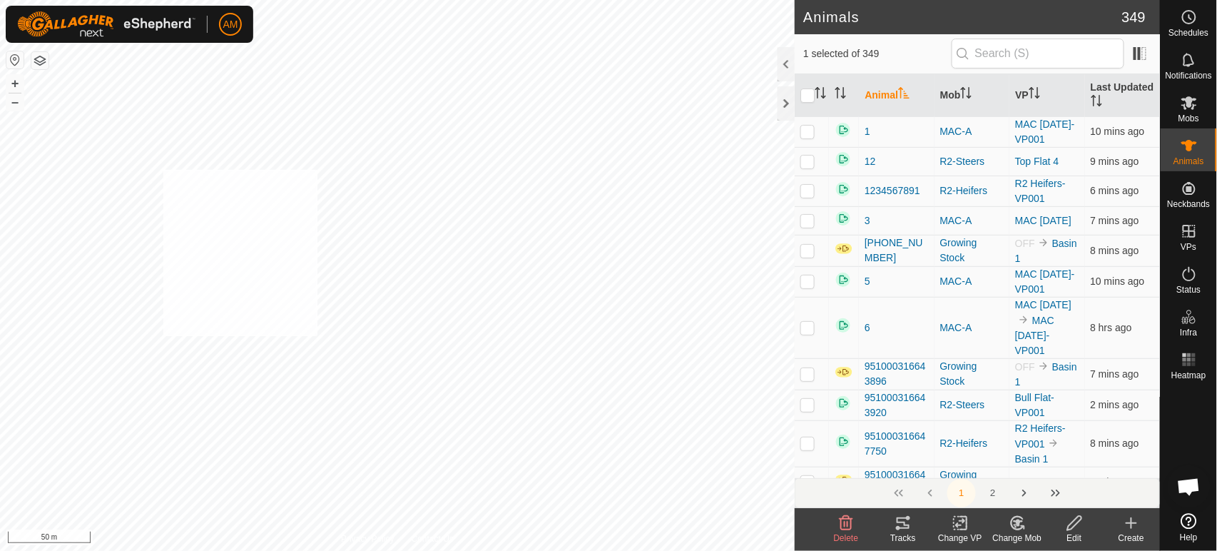
checkbox input "true"
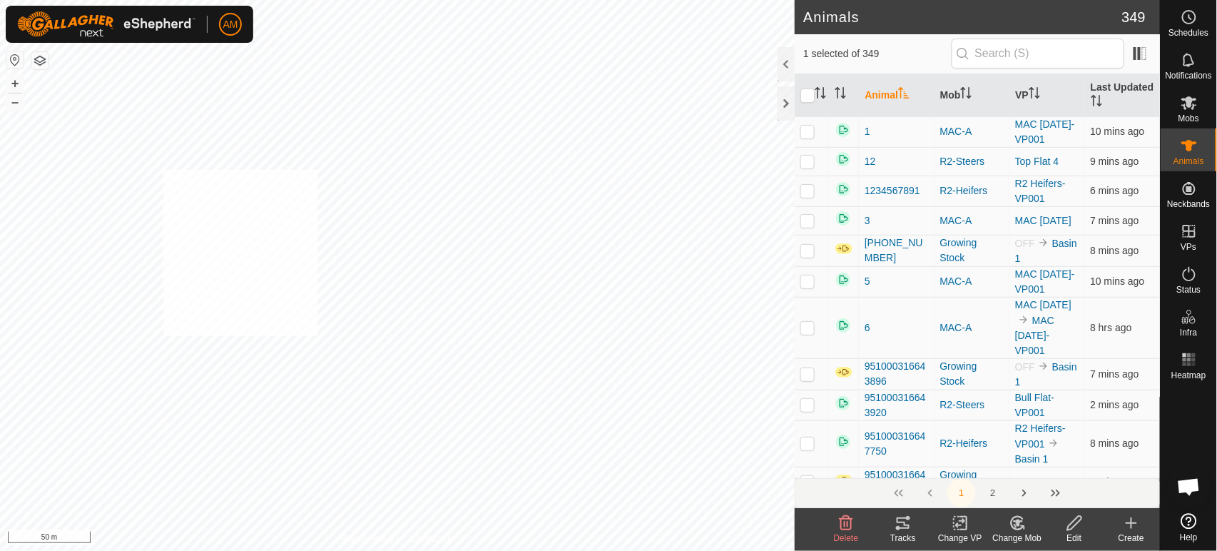
checkbox input "true"
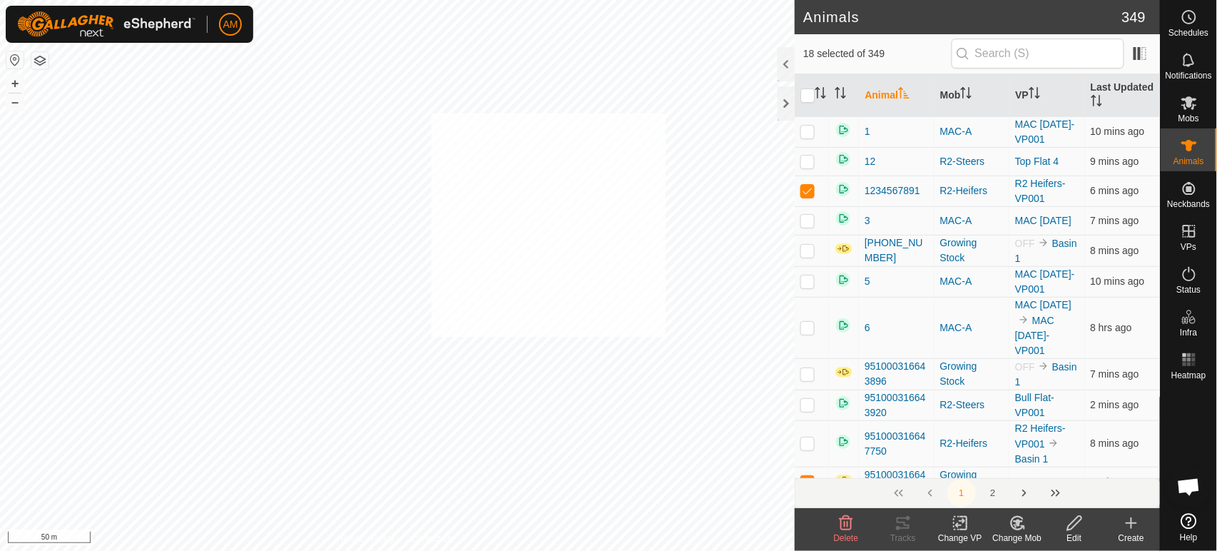
checkbox input "true"
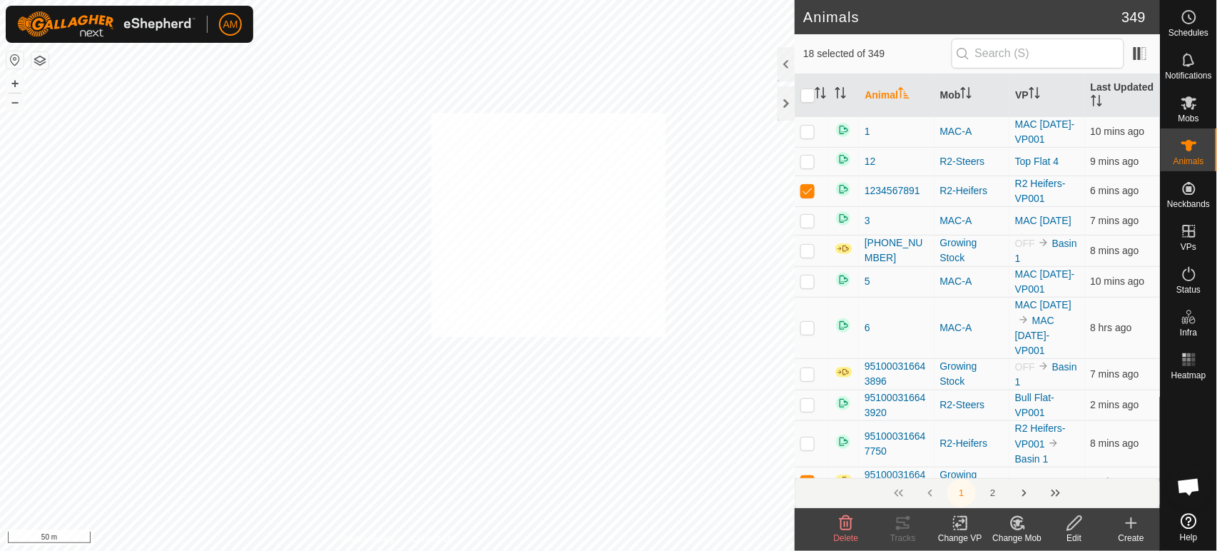
checkbox input "true"
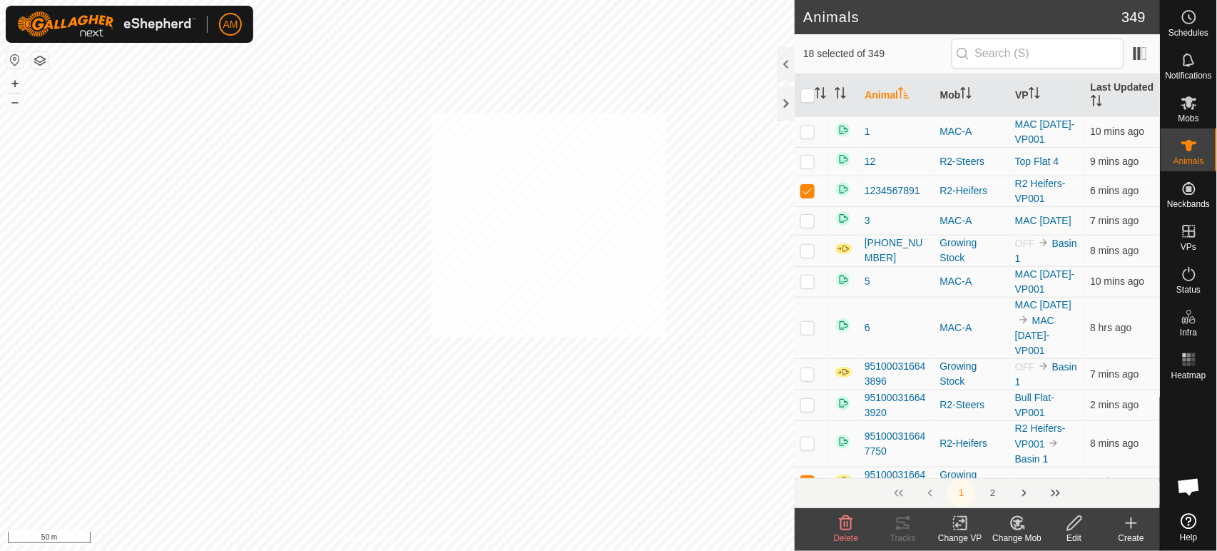
checkbox input "true"
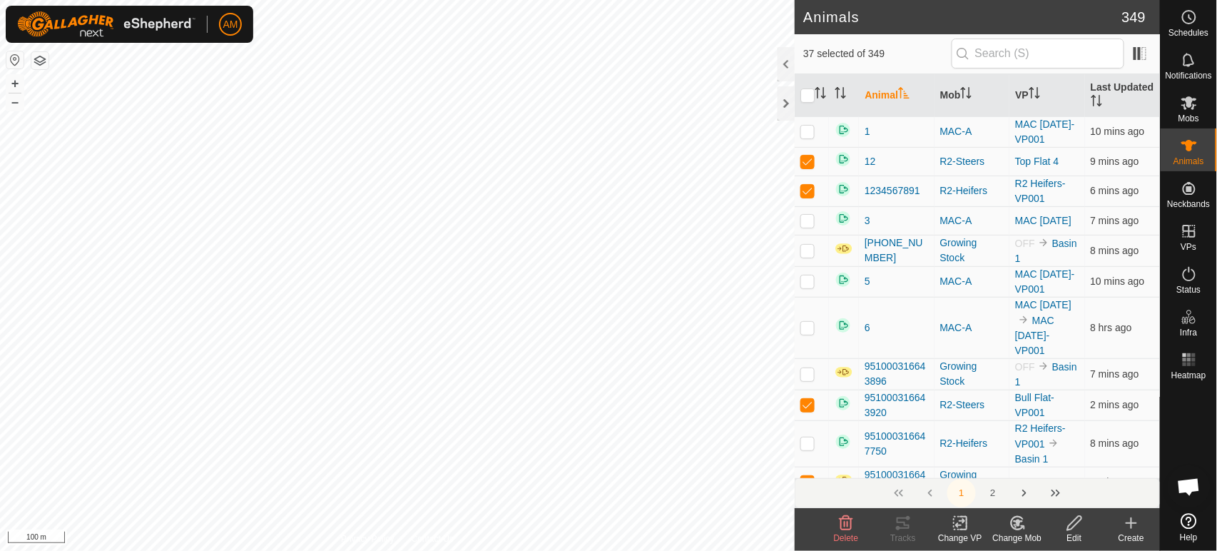
click at [967, 531] on icon at bounding box center [961, 522] width 18 height 17
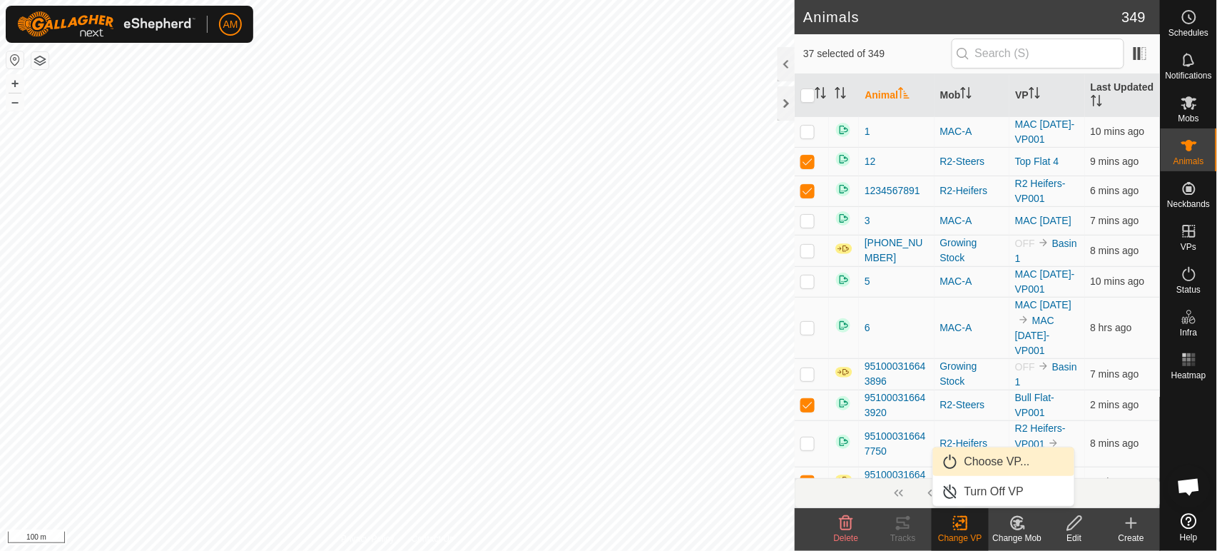
click at [995, 464] on link "Choose VP..." at bounding box center [1003, 461] width 141 height 29
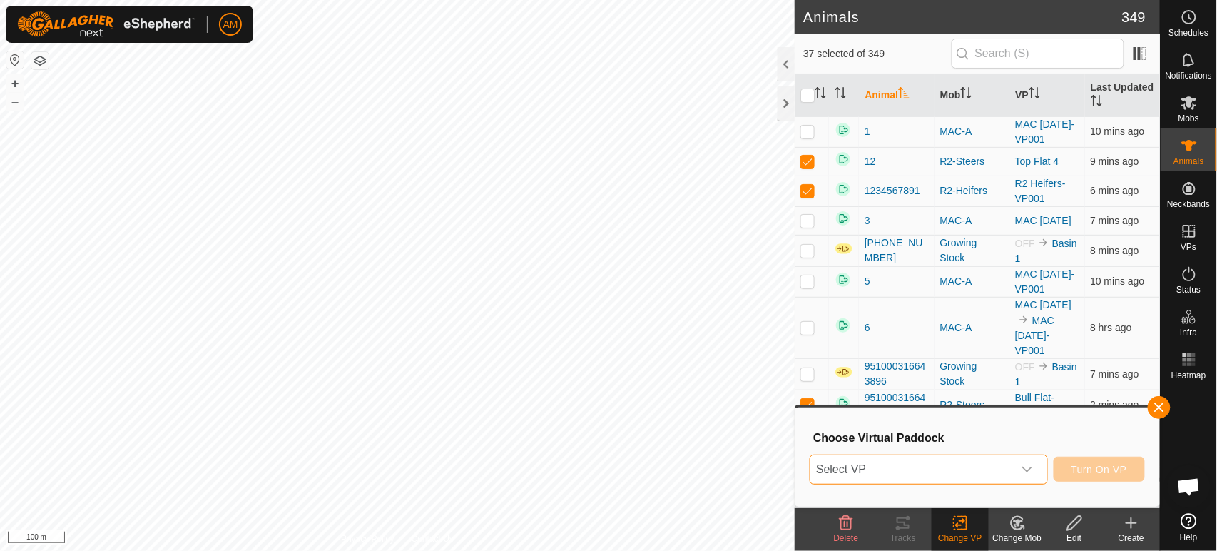
click at [967, 464] on span "Select VP" at bounding box center [911, 469] width 202 height 29
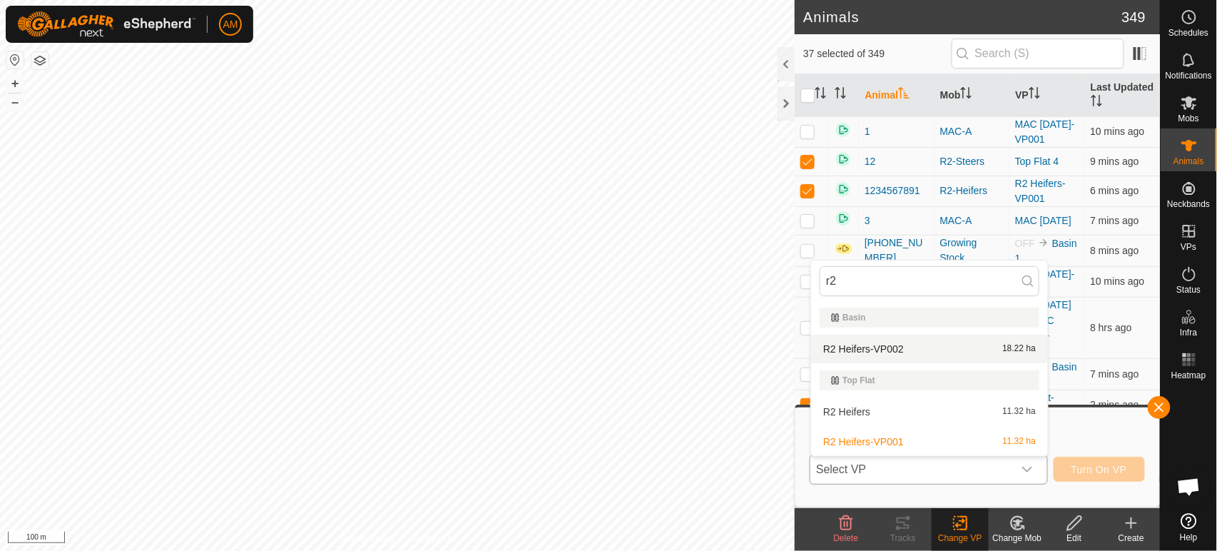
type input "r2"
click at [897, 350] on li "R2 Heifers-VP002 18.22 ha" at bounding box center [929, 349] width 237 height 29
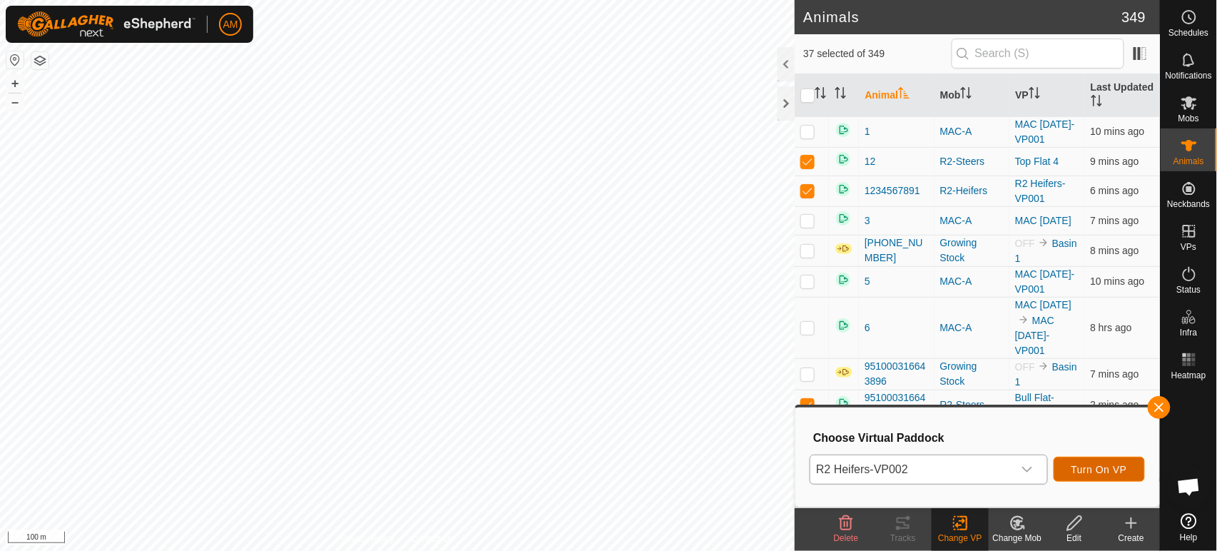
click at [1103, 470] on span "Turn On VP" at bounding box center [1099, 469] width 56 height 11
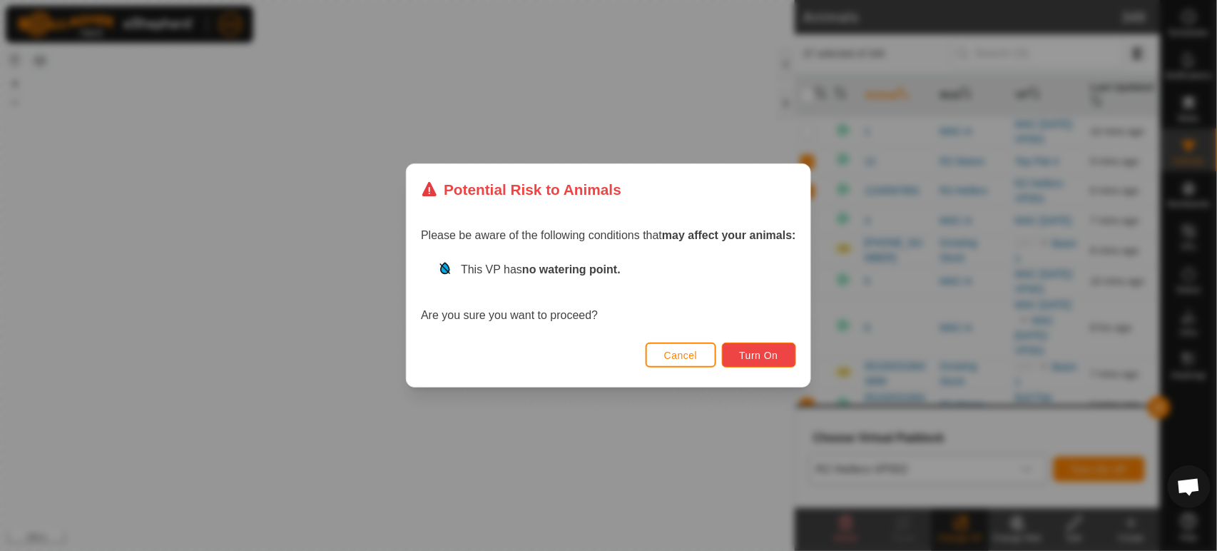
click at [744, 352] on span "Turn On" at bounding box center [759, 355] width 39 height 11
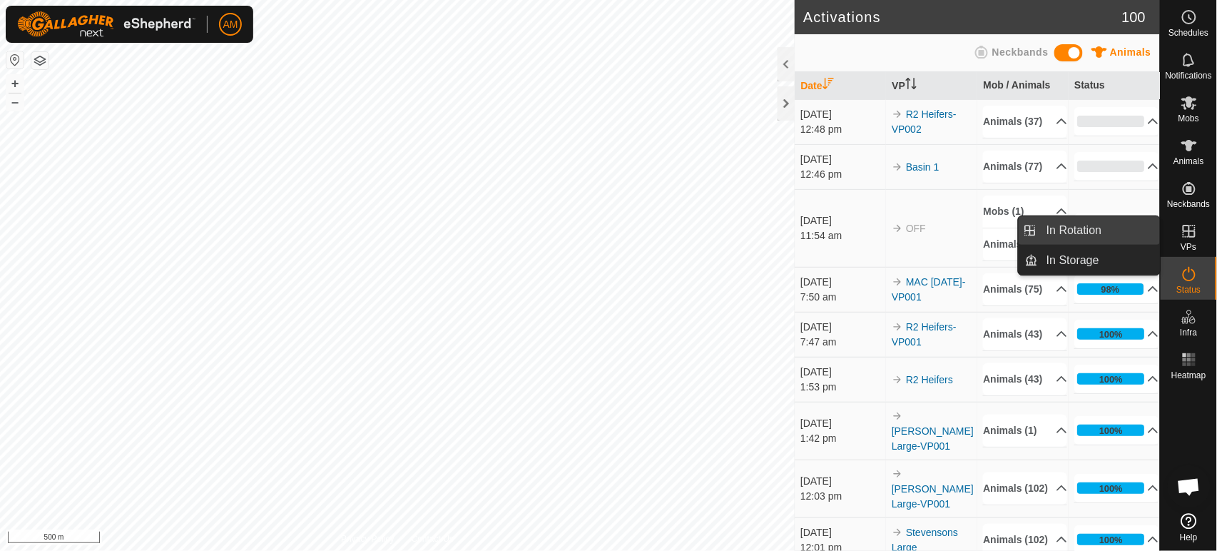
click at [1106, 224] on link "In Rotation" at bounding box center [1099, 230] width 122 height 29
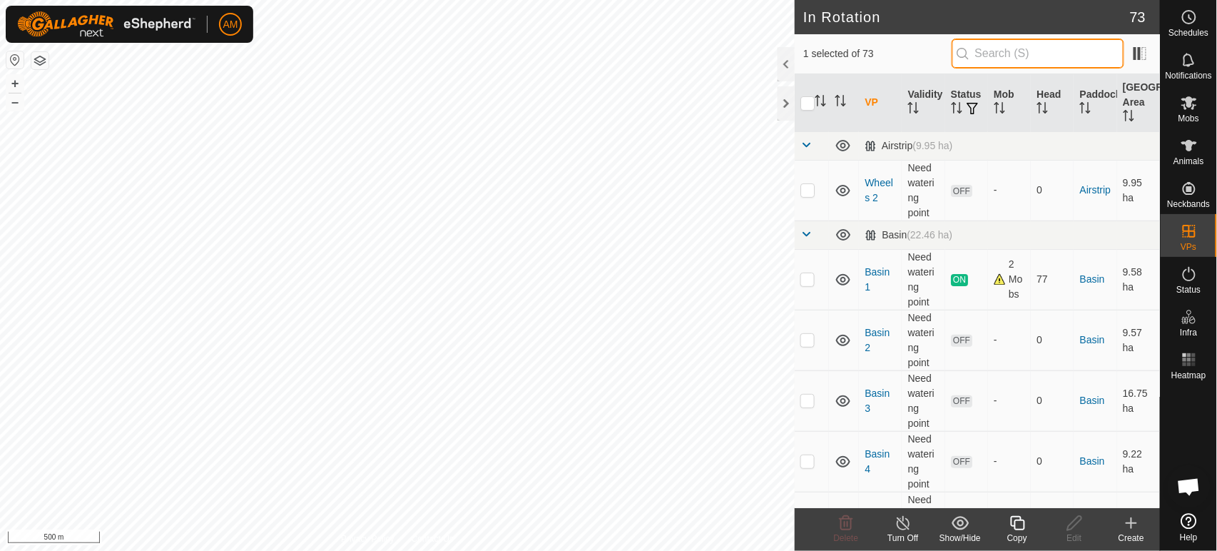
click at [989, 51] on input "text" at bounding box center [1038, 54] width 173 height 30
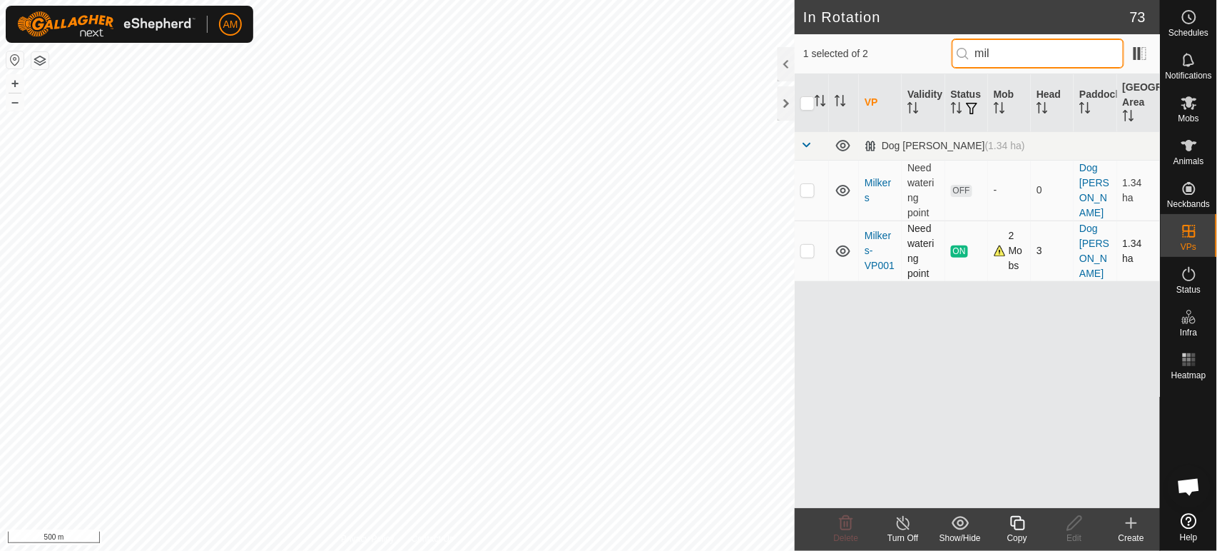
type input "mil"
click at [812, 250] on p-checkbox at bounding box center [807, 250] width 14 height 11
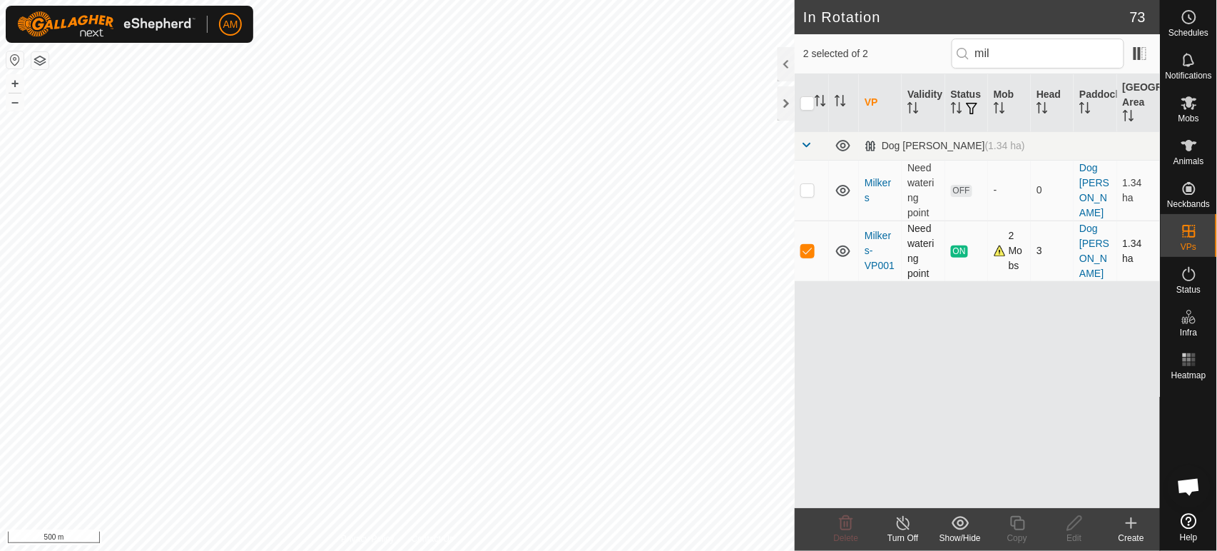
click at [813, 252] on p-checkbox at bounding box center [807, 250] width 14 height 11
click at [806, 253] on p-checkbox at bounding box center [807, 250] width 14 height 11
checkbox input "true"
click at [805, 102] on input "checkbox" at bounding box center [807, 103] width 14 height 14
checkbox input "true"
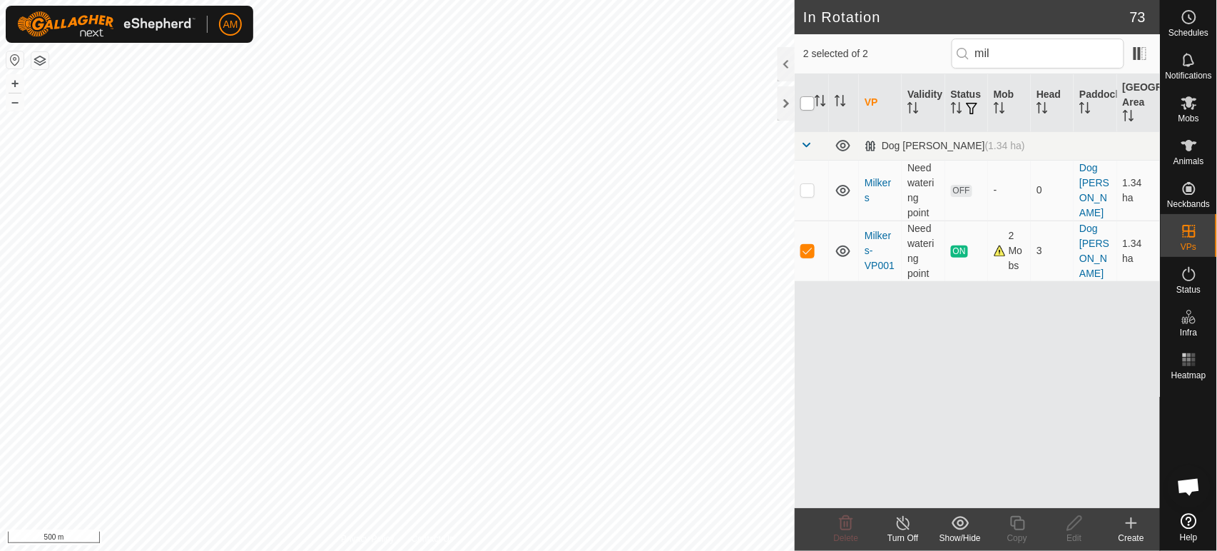
checkbox input "true"
click at [806, 104] on input "checkbox" at bounding box center [807, 103] width 14 height 14
click at [809, 98] on input "checkbox" at bounding box center [807, 103] width 14 height 14
checkbox input "false"
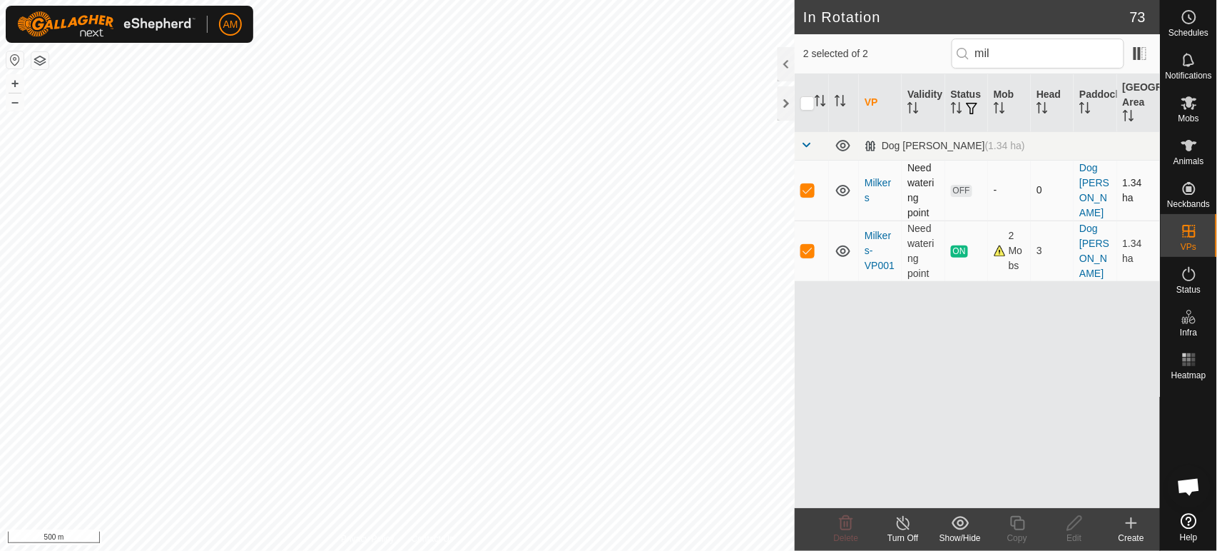
click at [813, 184] on p-checkbox at bounding box center [807, 189] width 14 height 11
checkbox input "false"
click at [812, 250] on p-checkbox at bounding box center [807, 250] width 14 height 11
checkbox input "true"
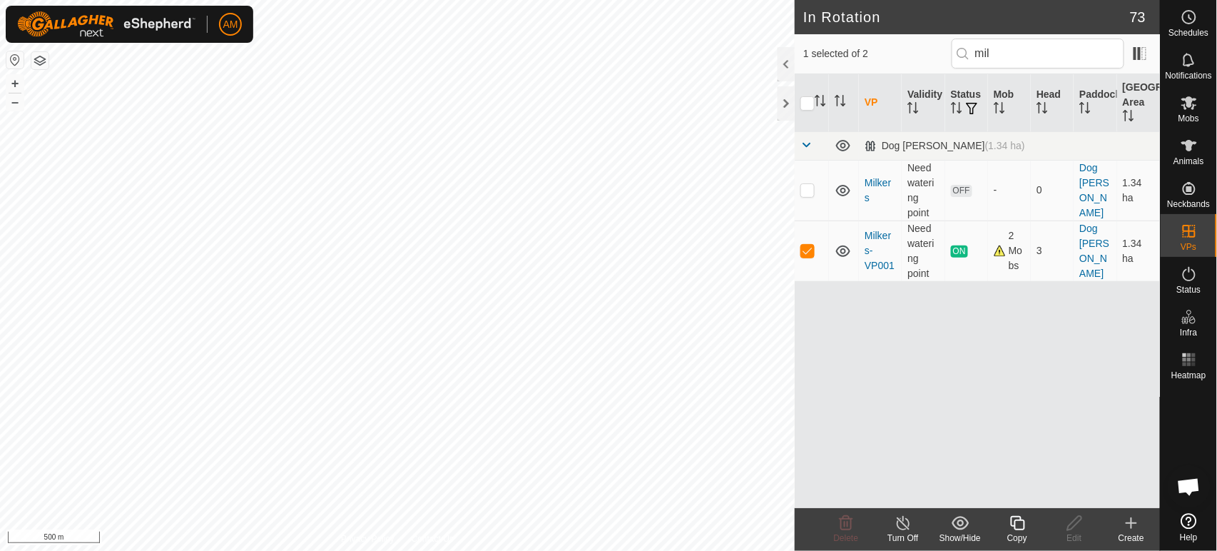
click at [1028, 535] on div "Copy" at bounding box center [1017, 537] width 57 height 13
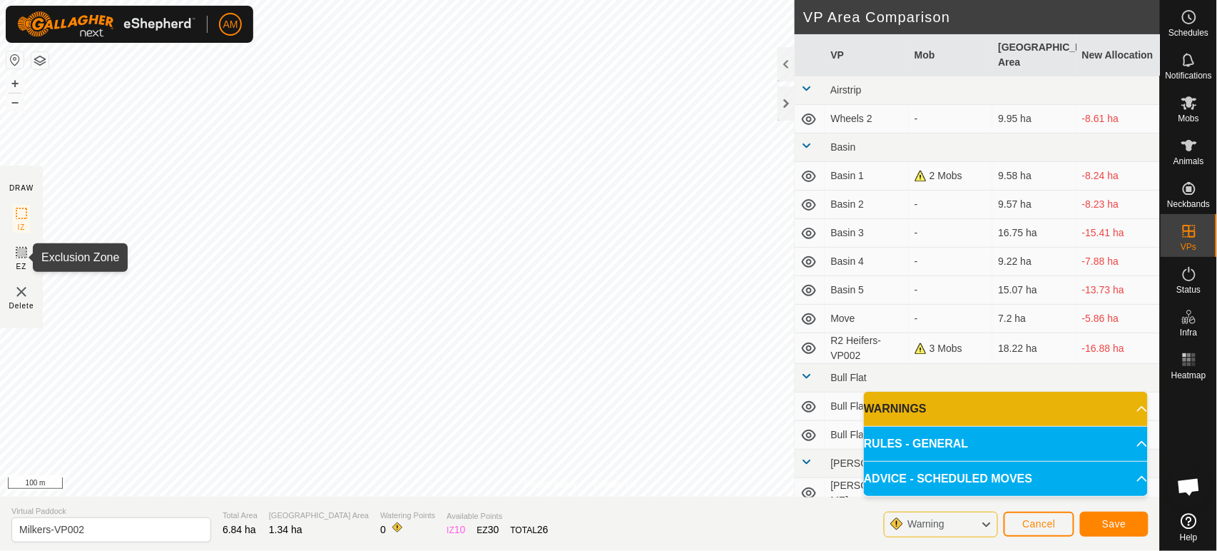
click at [24, 257] on icon at bounding box center [21, 252] width 17 height 17
click at [1099, 534] on button "Save" at bounding box center [1114, 523] width 68 height 25
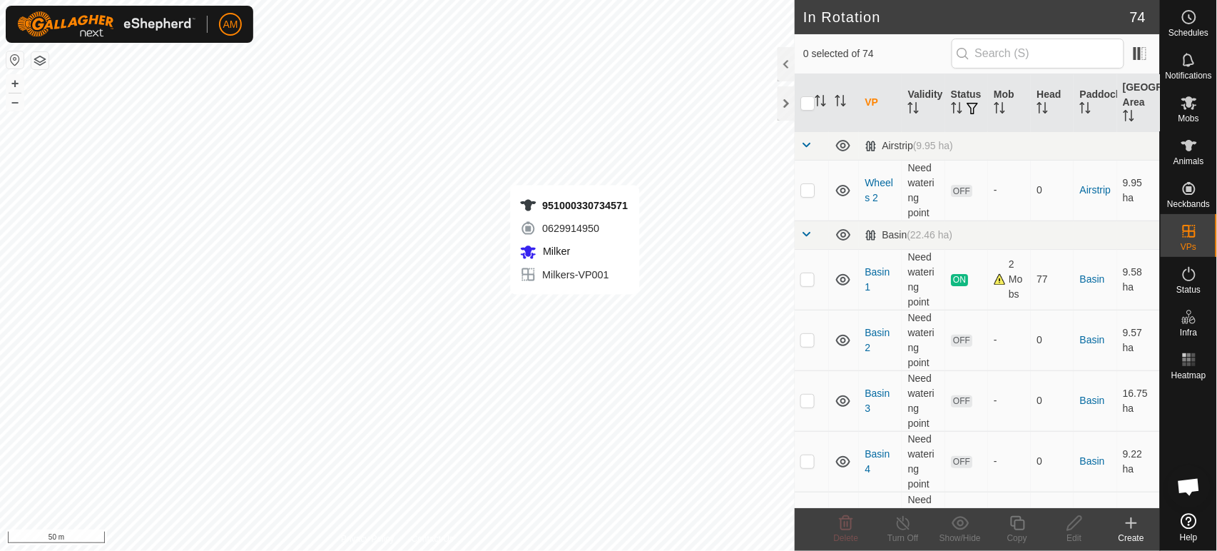
click at [576, 309] on div "951000330734571 0629914950 Milker Milkers-VP001 + – ⇧ i 50 m" at bounding box center [397, 275] width 795 height 551
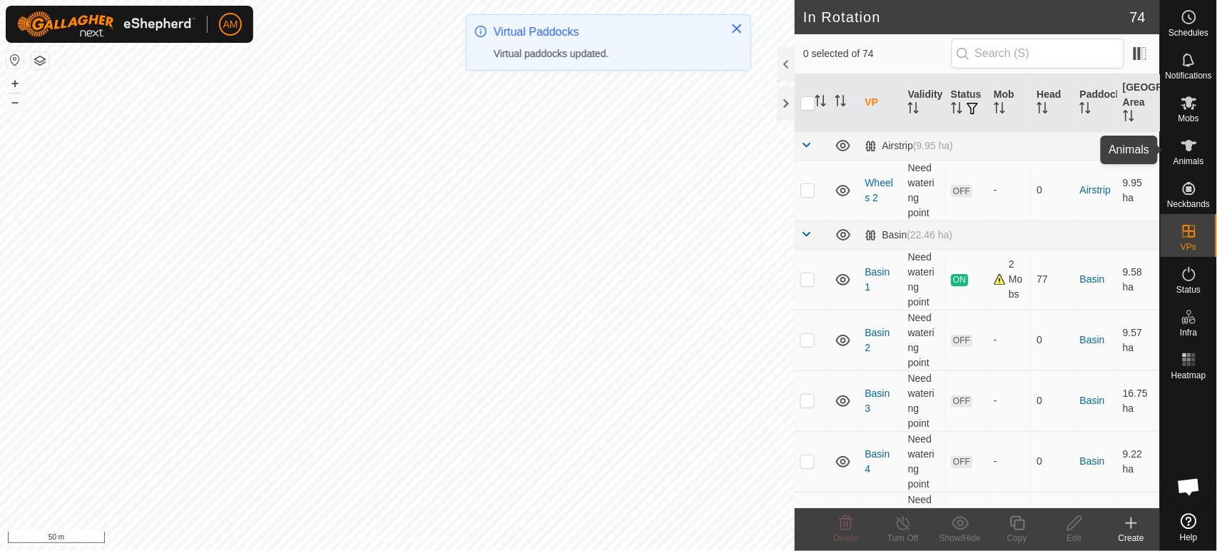
click at [1192, 159] on span "Animals" at bounding box center [1188, 161] width 31 height 9
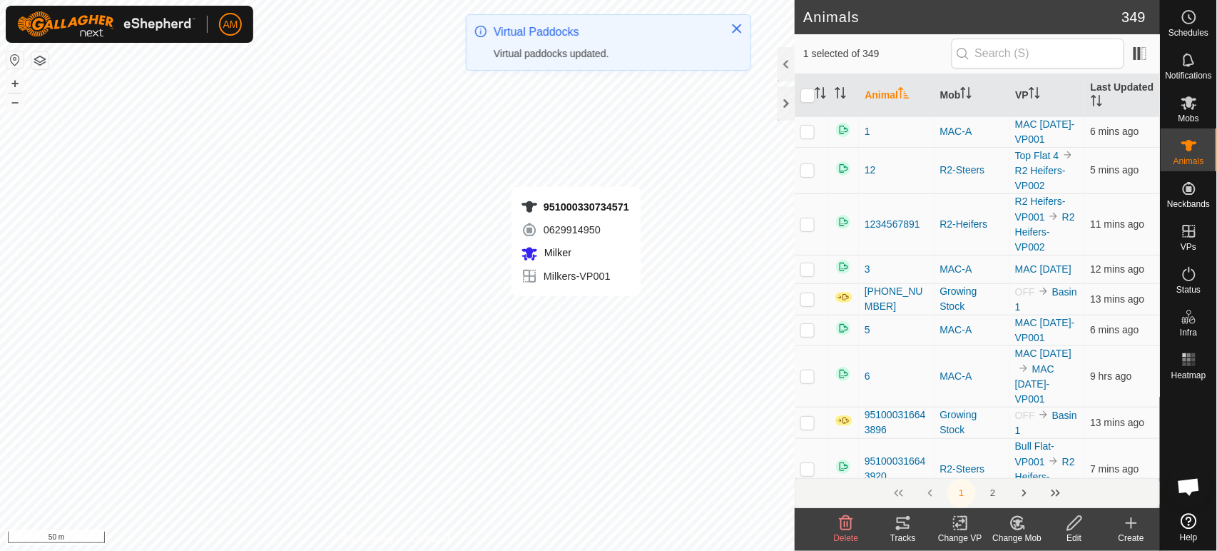
click at [576, 310] on div "951000330734571 0629914950 Milker Milkers-VP001 + – ⇧ i 50 m" at bounding box center [397, 275] width 795 height 551
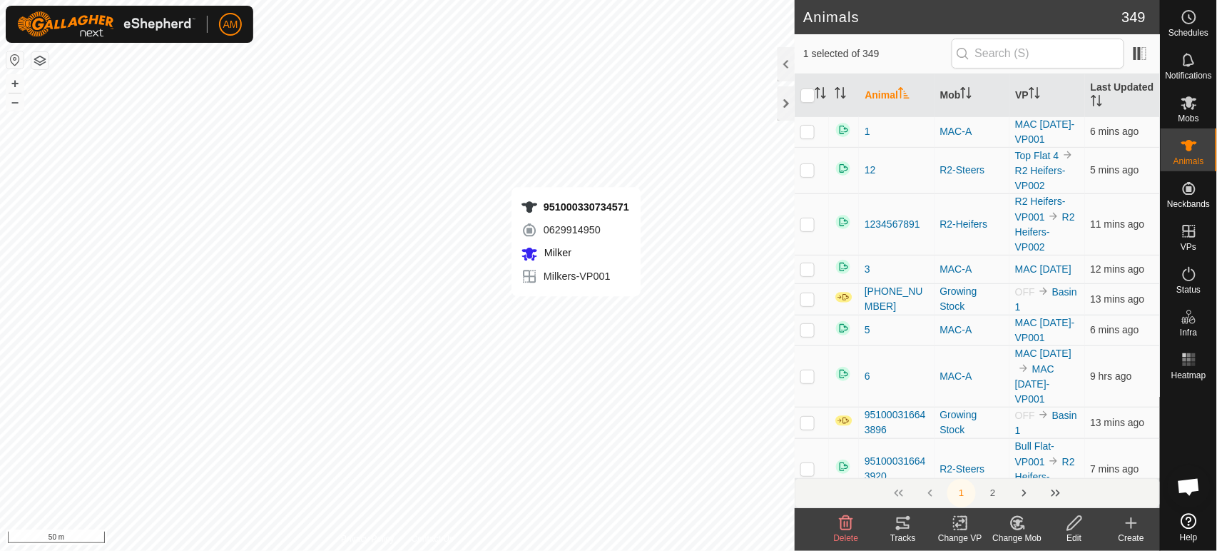
checkbox input "true"
click at [967, 529] on icon at bounding box center [963, 522] width 6 height 13
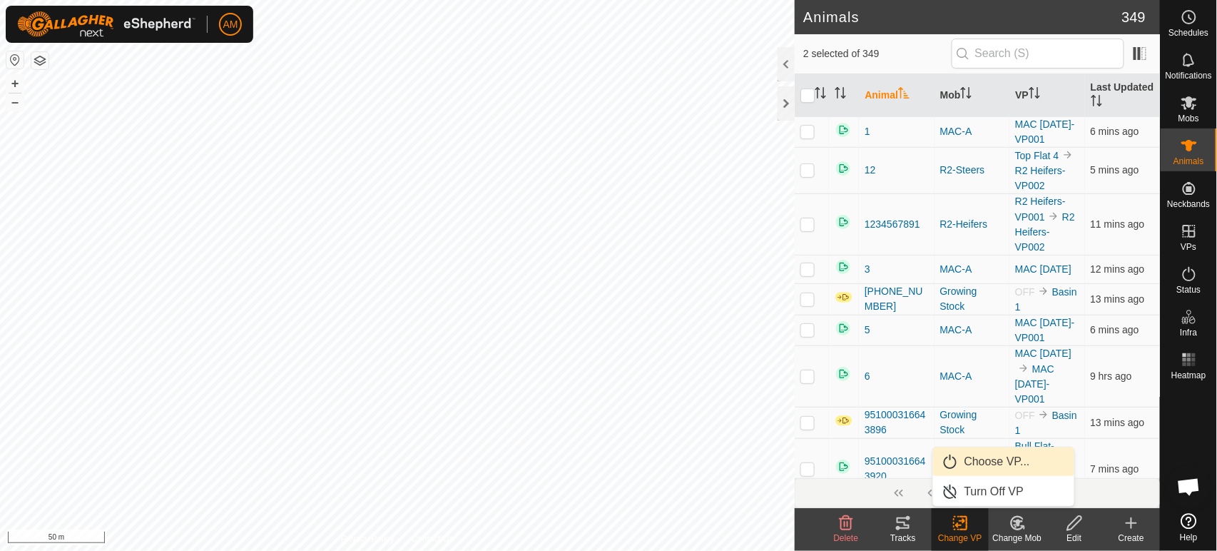
click at [977, 474] on link "Choose VP..." at bounding box center [1003, 461] width 141 height 29
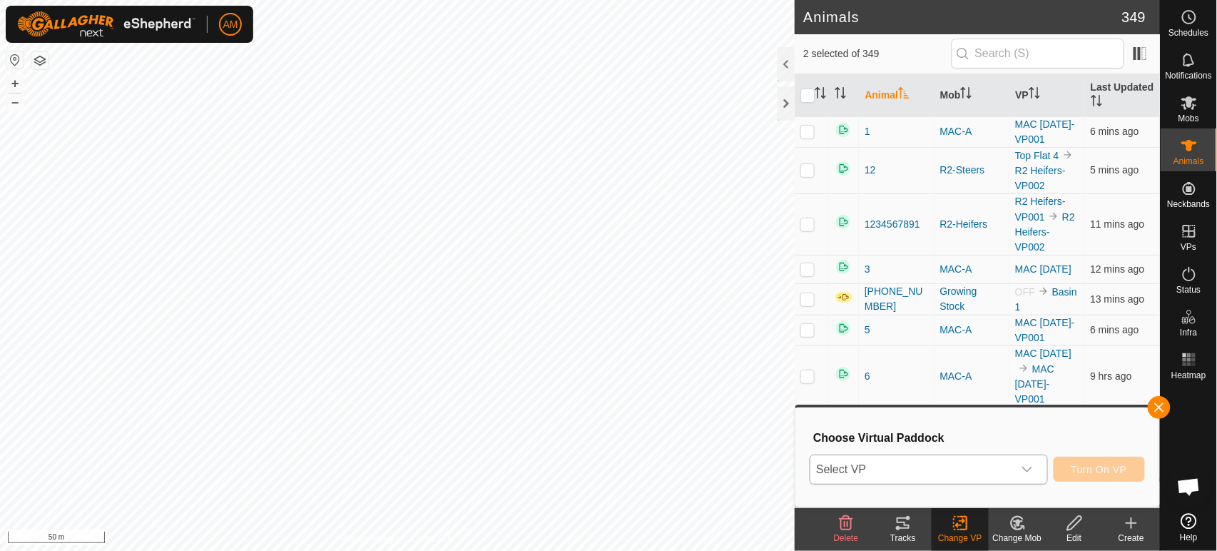
click at [957, 472] on span "Select VP" at bounding box center [911, 469] width 202 height 29
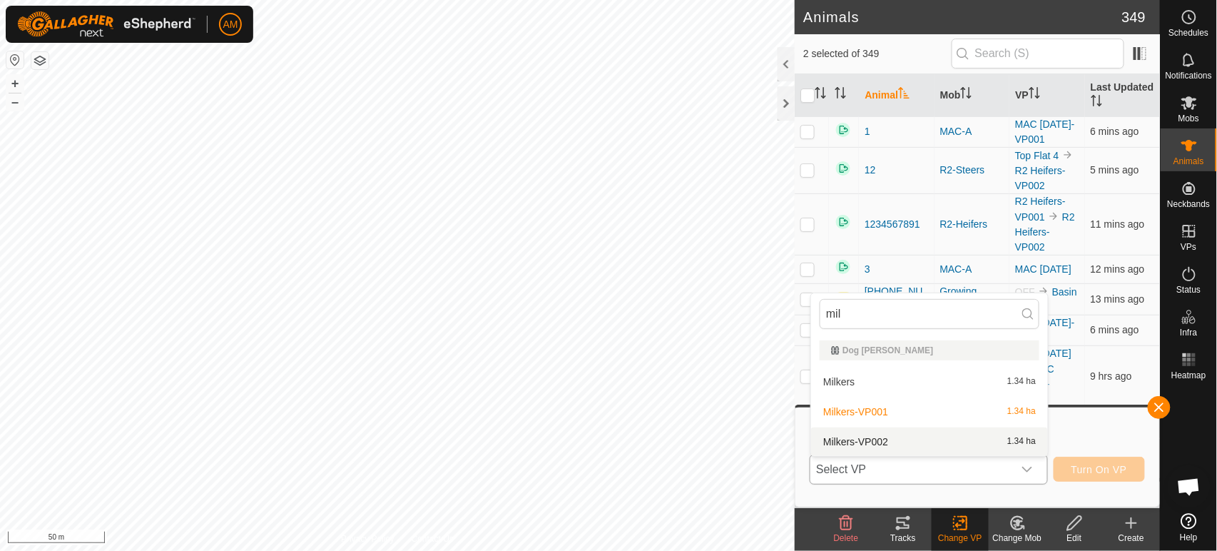
type input "mil"
click at [863, 435] on li "Milkers-VP002 1.34 ha" at bounding box center [929, 441] width 237 height 29
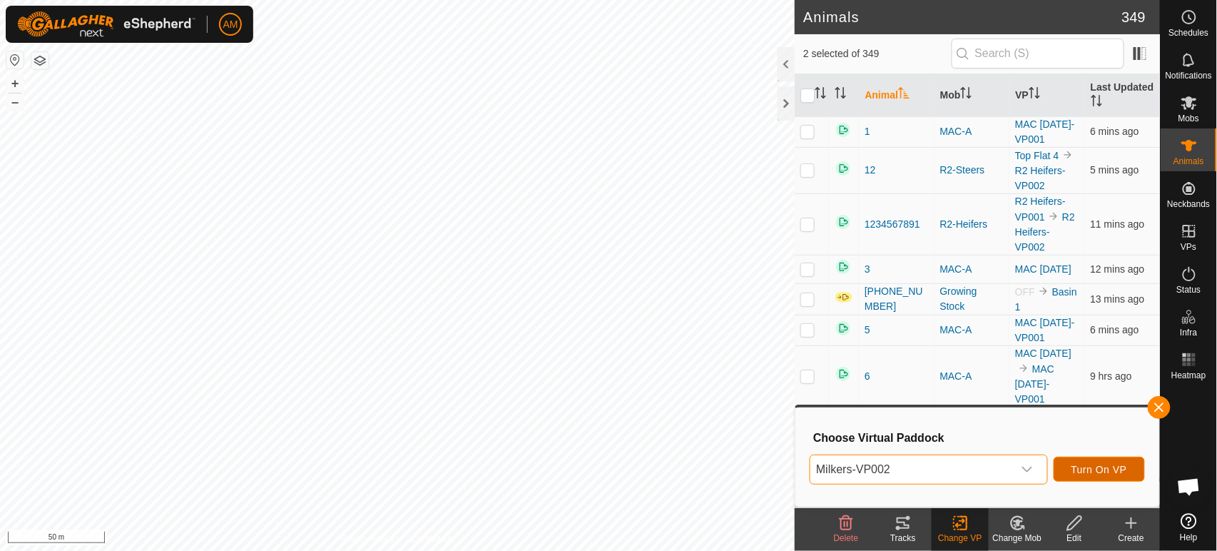
click at [1106, 479] on button "Turn On VP" at bounding box center [1099, 469] width 91 height 25
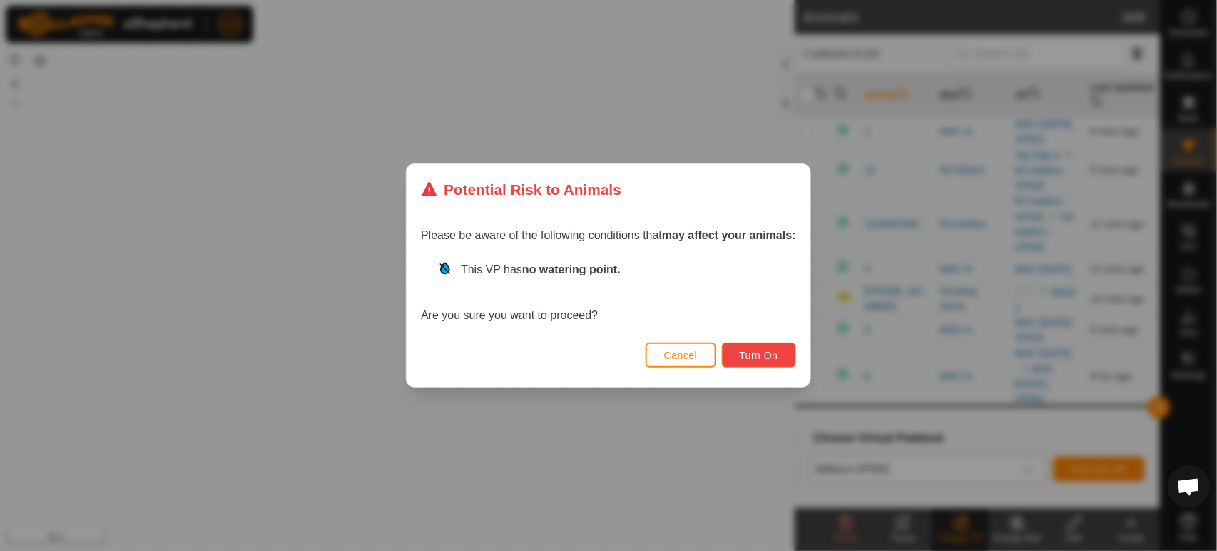
click at [775, 345] on button "Turn On" at bounding box center [759, 354] width 74 height 25
